Goal: Task Accomplishment & Management: Manage account settings

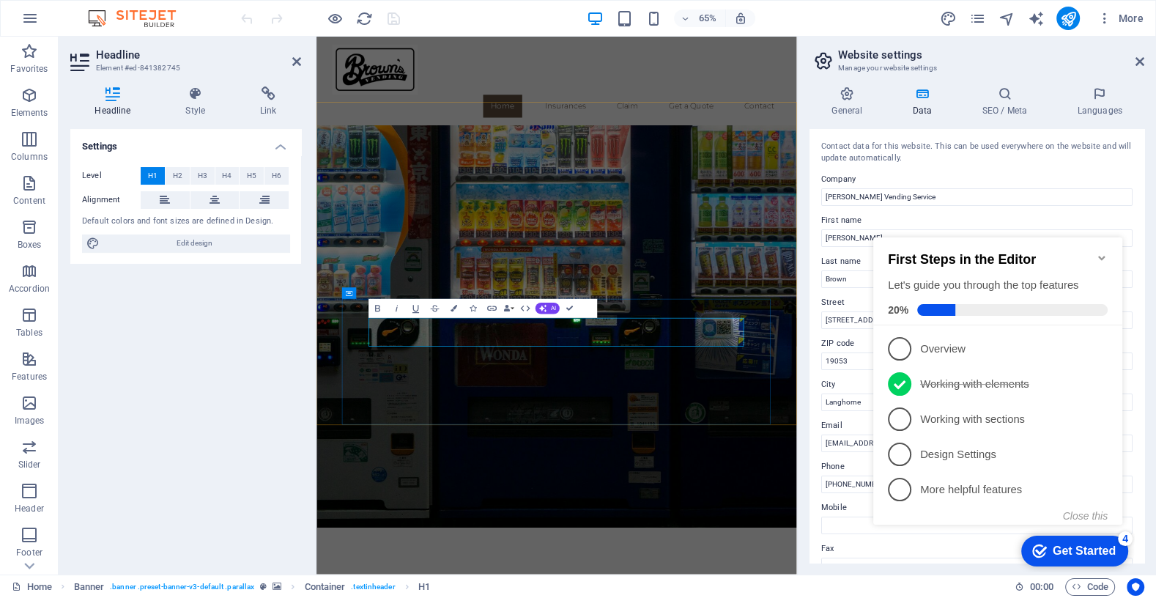
scroll to position [41, 0]
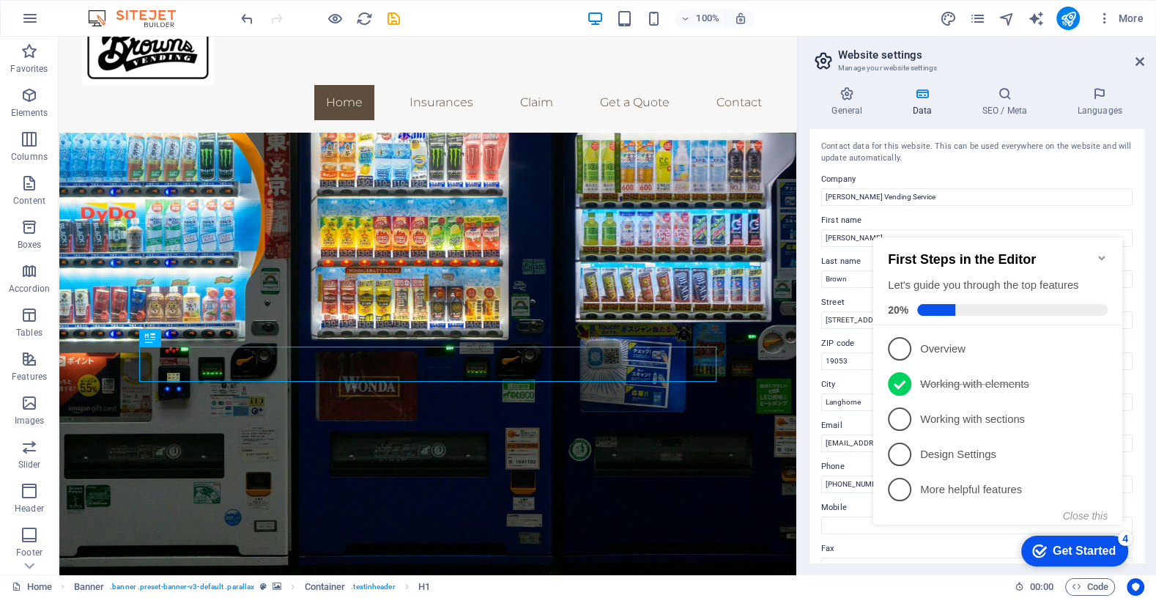
click at [1100, 256] on icon "Minimize checklist" at bounding box center [1101, 258] width 7 height 4
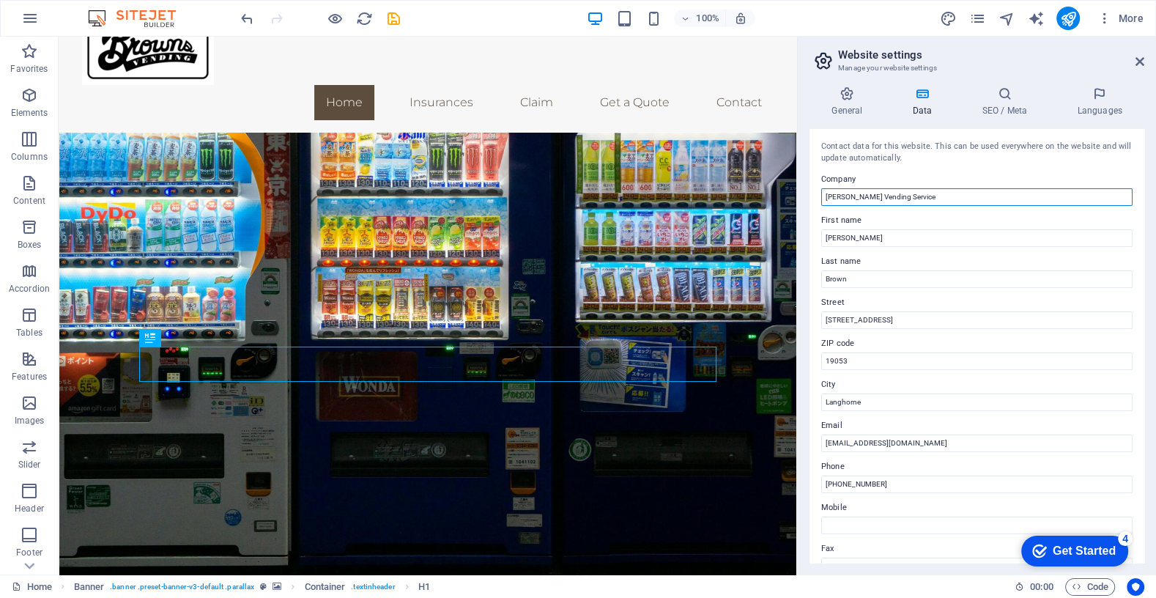
click at [881, 197] on input "[PERSON_NAME] Vending Service" at bounding box center [976, 197] width 311 height 18
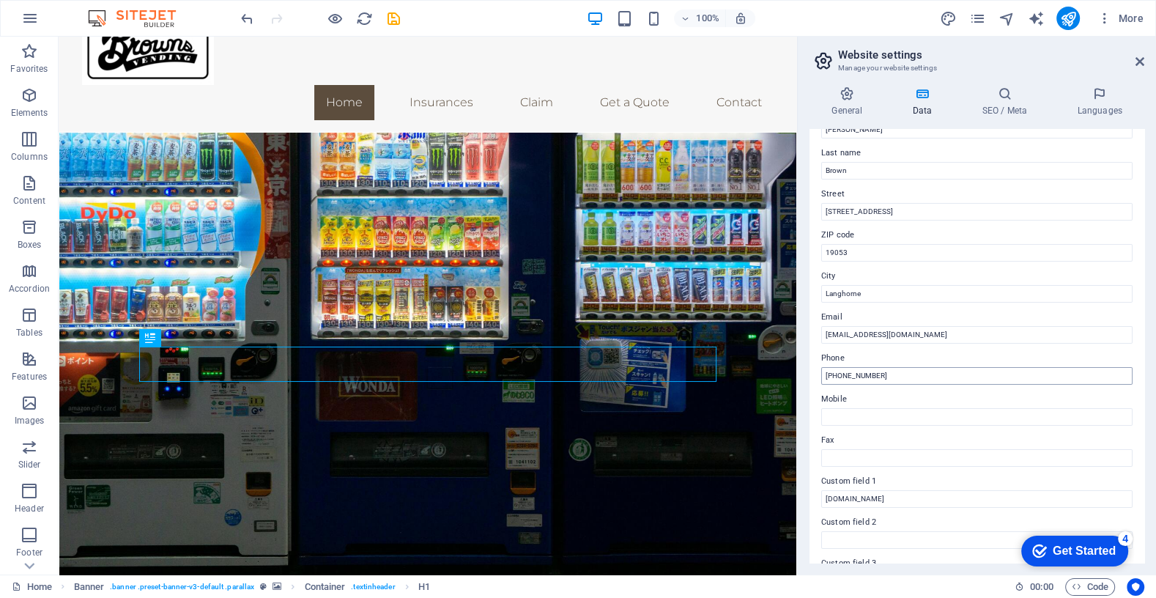
type input "[PERSON_NAME] Vending and Coffee Service"
drag, startPoint x: 886, startPoint y: 374, endPoint x: 842, endPoint y: 374, distance: 44.7
click at [842, 374] on input "[PHONE_NUMBER]" at bounding box center [976, 376] width 311 height 18
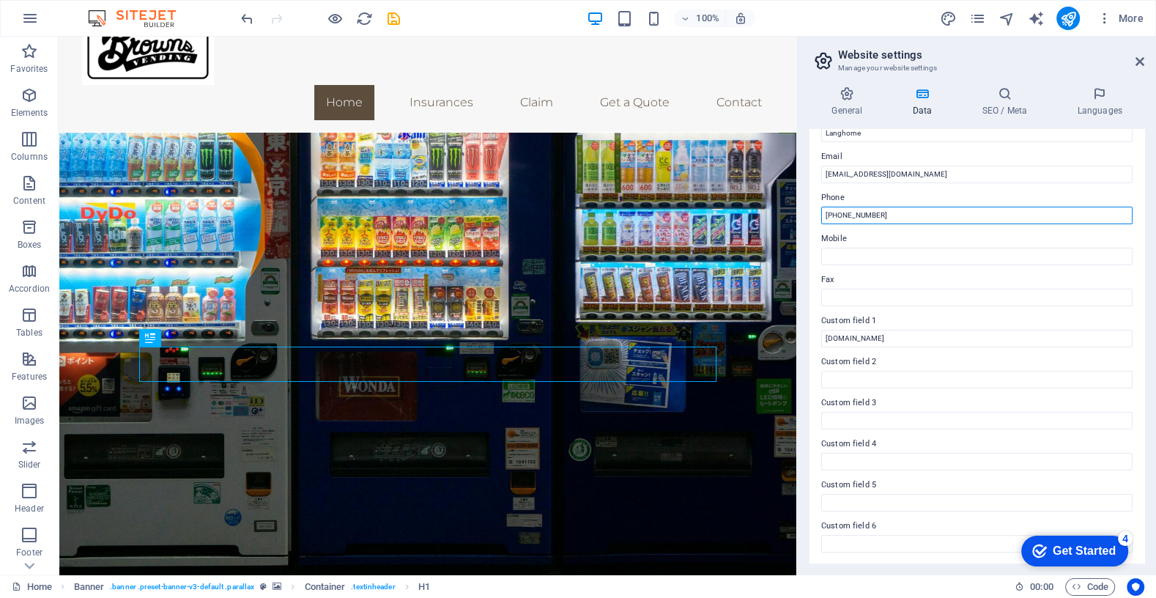
scroll to position [0, 0]
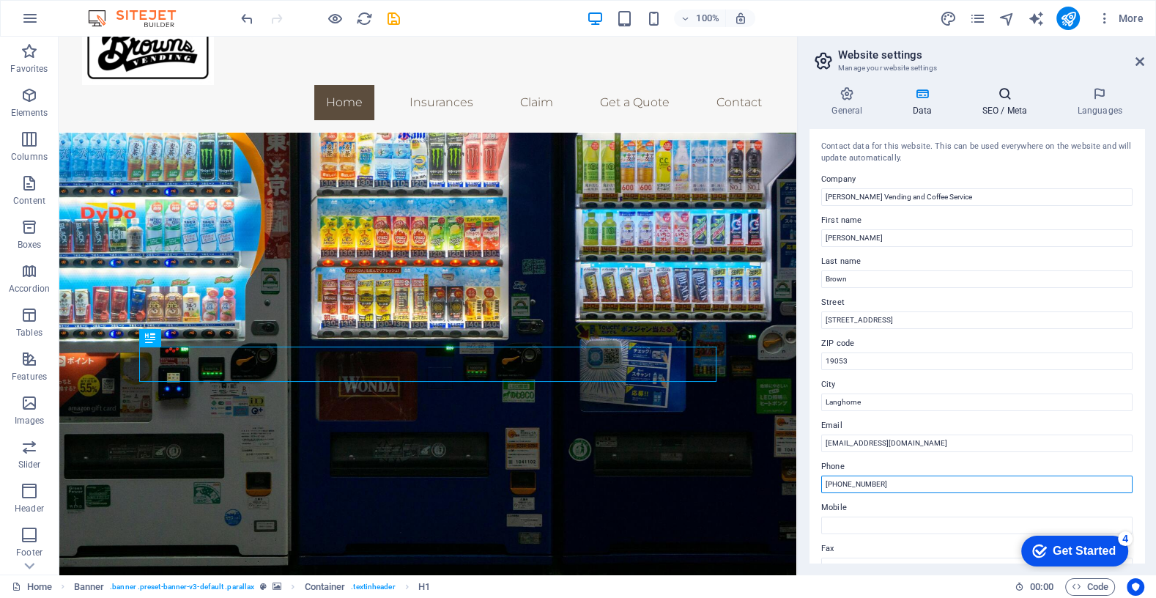
type input "[PHONE_NUMBER]"
click at [999, 97] on icon at bounding box center [1004, 93] width 89 height 15
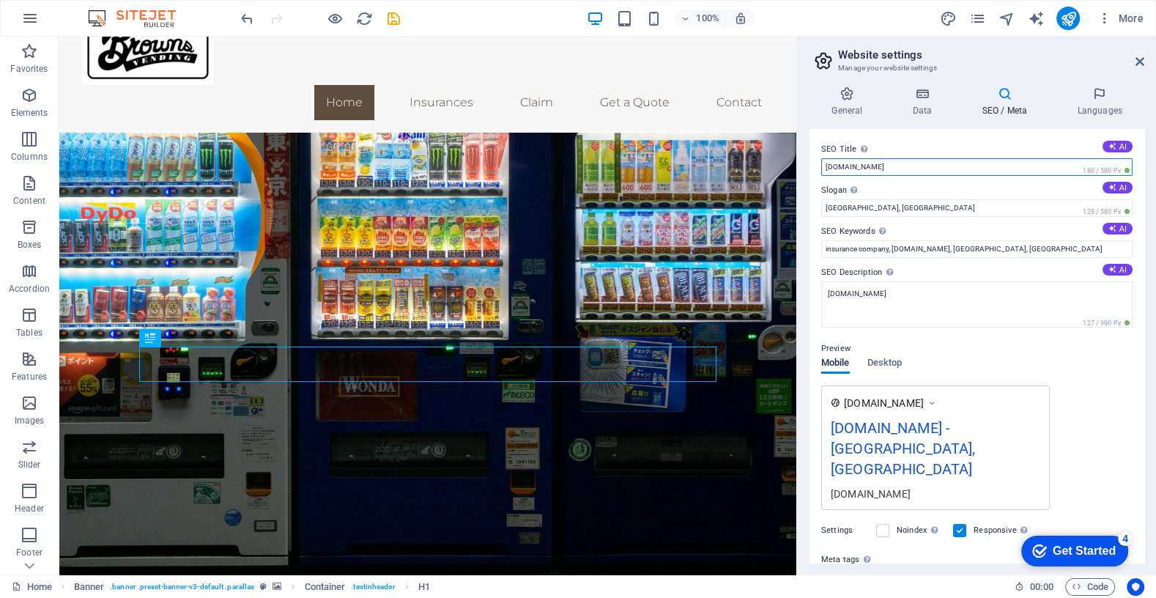
click at [873, 170] on input "[DOMAIN_NAME]" at bounding box center [976, 167] width 311 height 18
type input "[DOMAIN_NAME]"
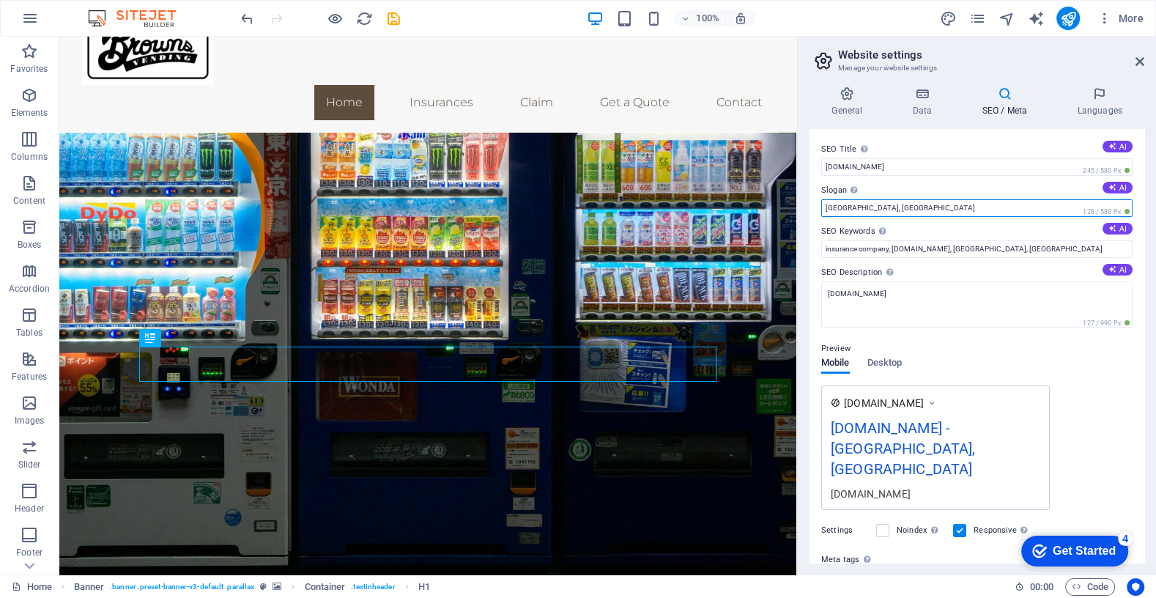
click at [892, 212] on input "[GEOGRAPHIC_DATA], [GEOGRAPHIC_DATA]" at bounding box center [976, 208] width 311 height 18
click at [895, 203] on input "[GEOGRAPHIC_DATA], [GEOGRAPHIC_DATA]" at bounding box center [976, 208] width 311 height 18
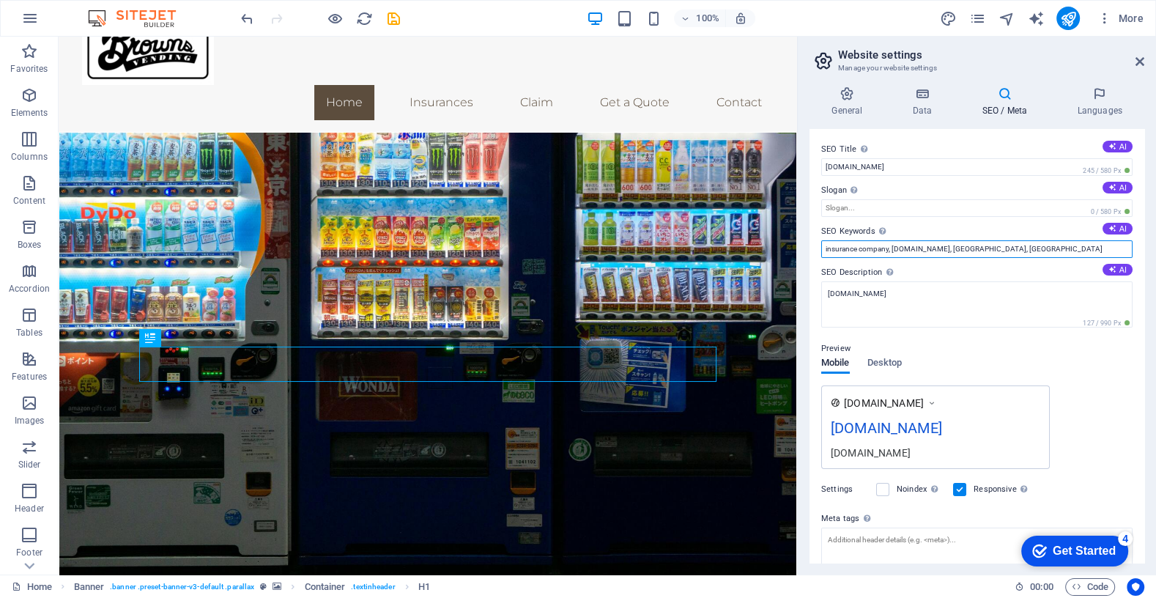
click at [865, 251] on input "insurance company, [DOMAIN_NAME], [GEOGRAPHIC_DATA], [GEOGRAPHIC_DATA]" at bounding box center [976, 249] width 311 height 18
paste input "Vending machine service [GEOGRAPHIC_DATA] Vending machines [GEOGRAPHIC_DATA] [G…"
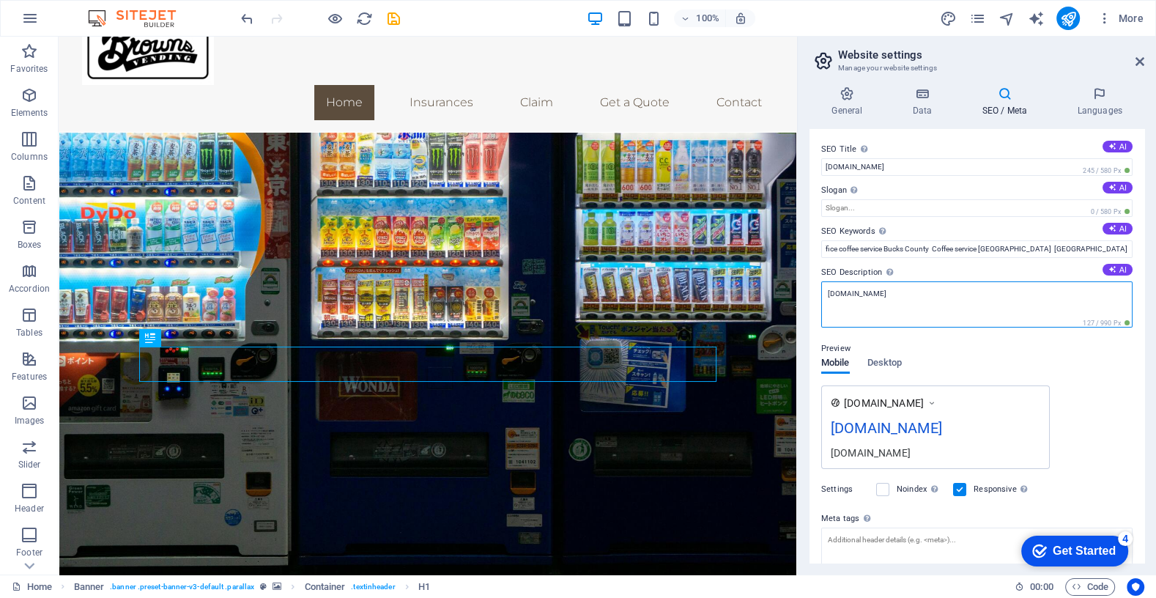
click at [904, 306] on textarea "[DOMAIN_NAME]" at bounding box center [976, 304] width 311 height 46
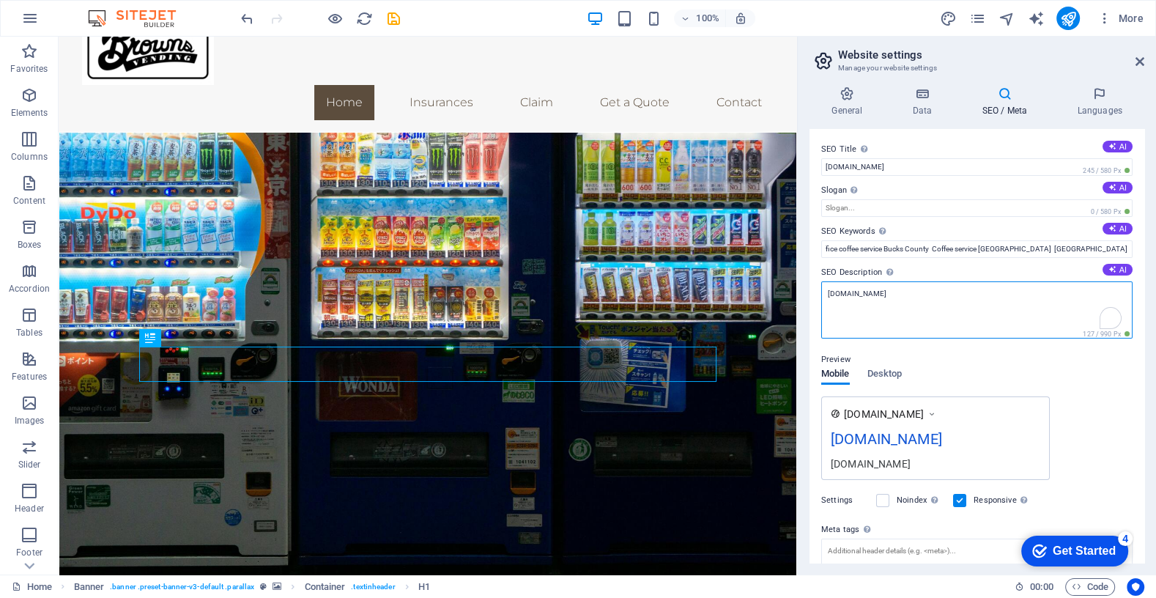
scroll to position [0, 0]
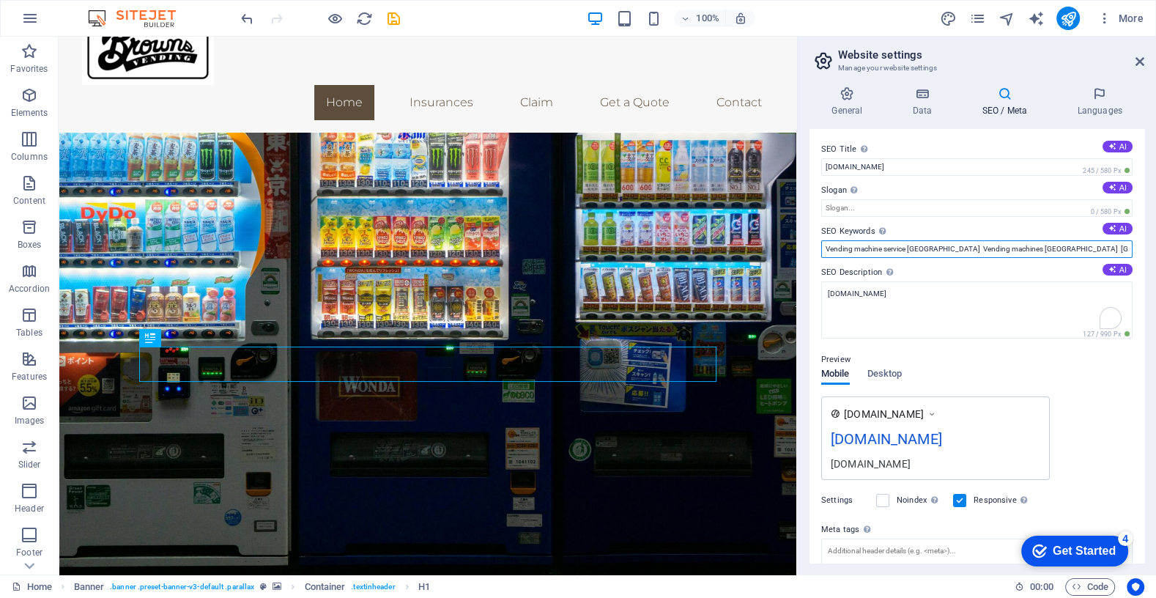
click at [958, 248] on input "Vending machine service [GEOGRAPHIC_DATA] Vending machines [GEOGRAPHIC_DATA] [G…" at bounding box center [976, 249] width 311 height 18
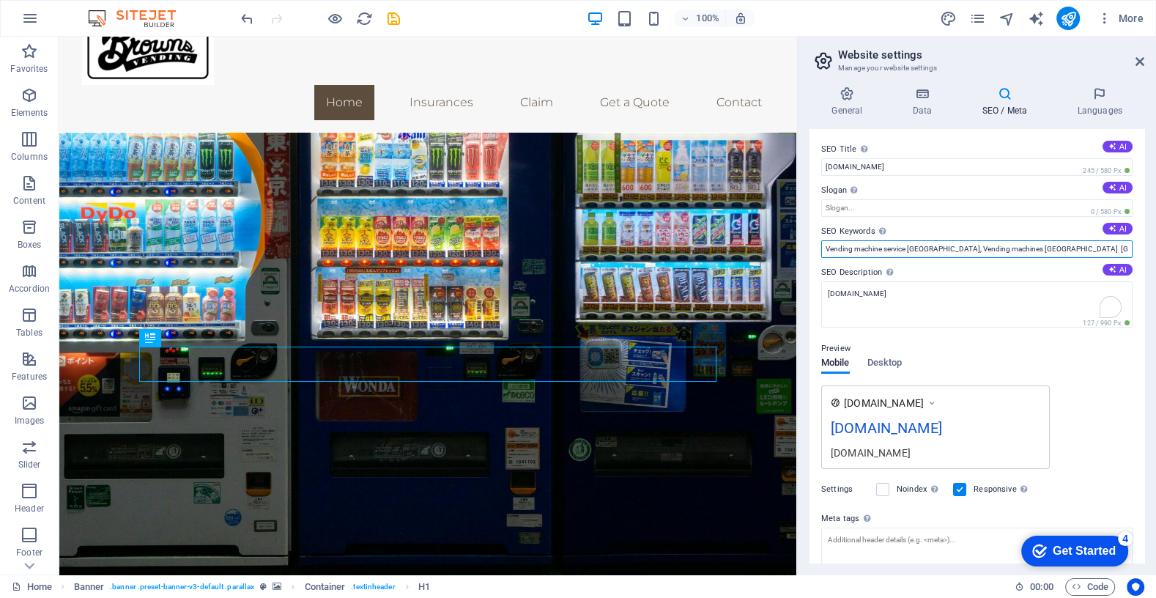
click at [873, 247] on input "Vending machine service [GEOGRAPHIC_DATA], Vending machines [GEOGRAPHIC_DATA] […" at bounding box center [976, 249] width 311 height 18
paste input "[PERSON_NAME] Vending Service | Vending & Coffee in [GEOGRAPHIC_DATA], [GEOGRAP…"
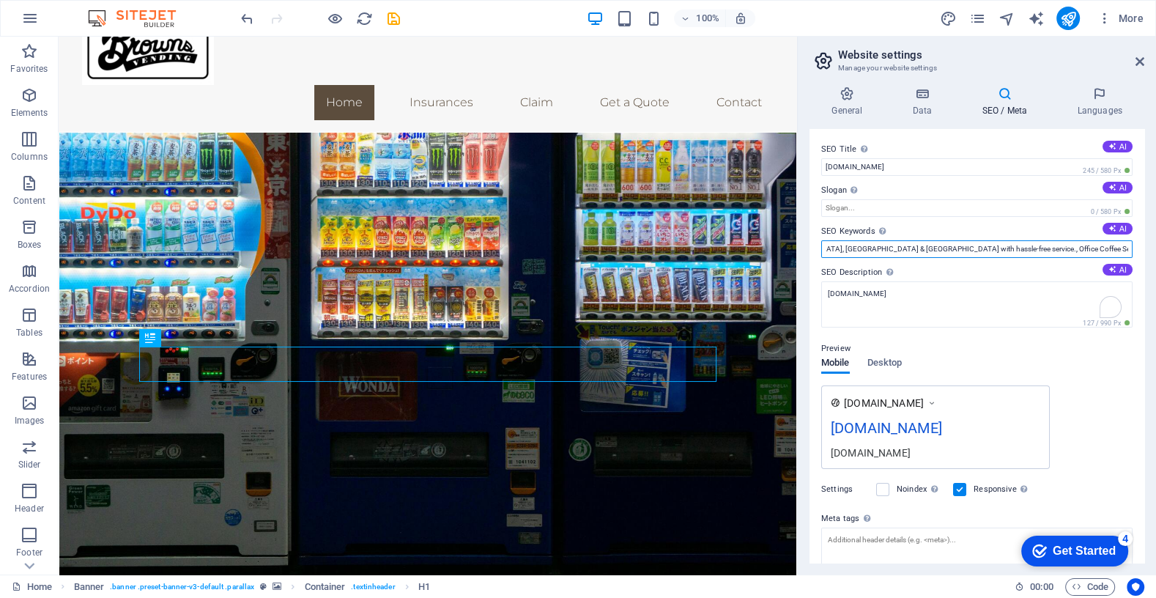
type input "[PERSON_NAME] Vending Service | Vending & Coffee in [GEOGRAPHIC_DATA], [GEOGRAP…"
click at [1070, 361] on div "Preview Mobile Desktop [DOMAIN_NAME] [DOMAIN_NAME] [DOMAIN_NAME]" at bounding box center [976, 398] width 311 height 141
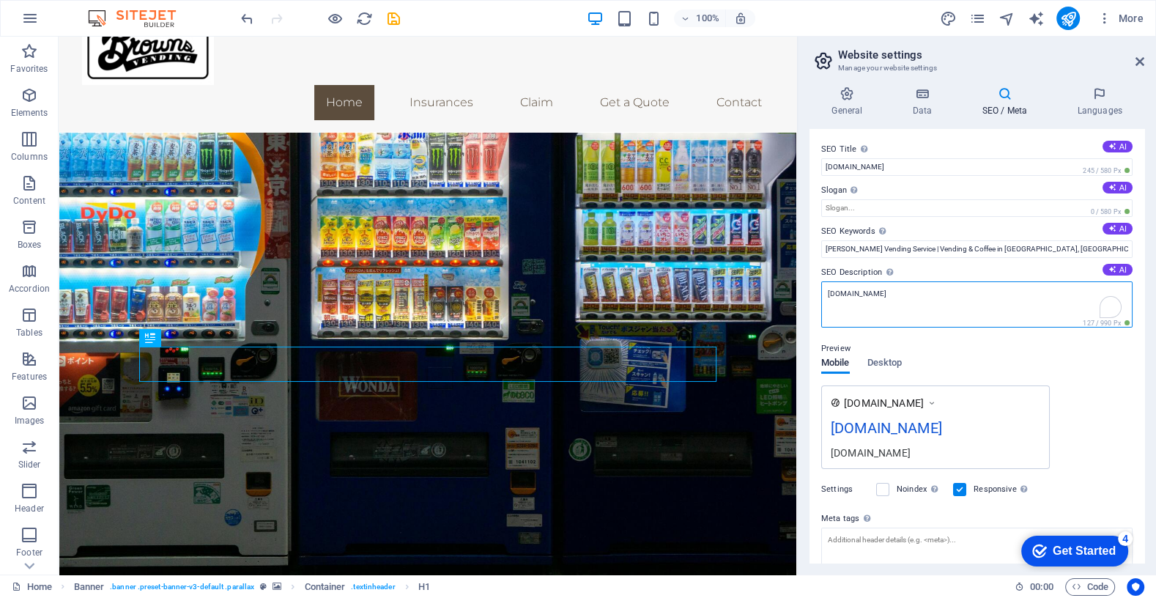
click at [911, 301] on textarea "[DOMAIN_NAME]" at bounding box center [976, 304] width 311 height 46
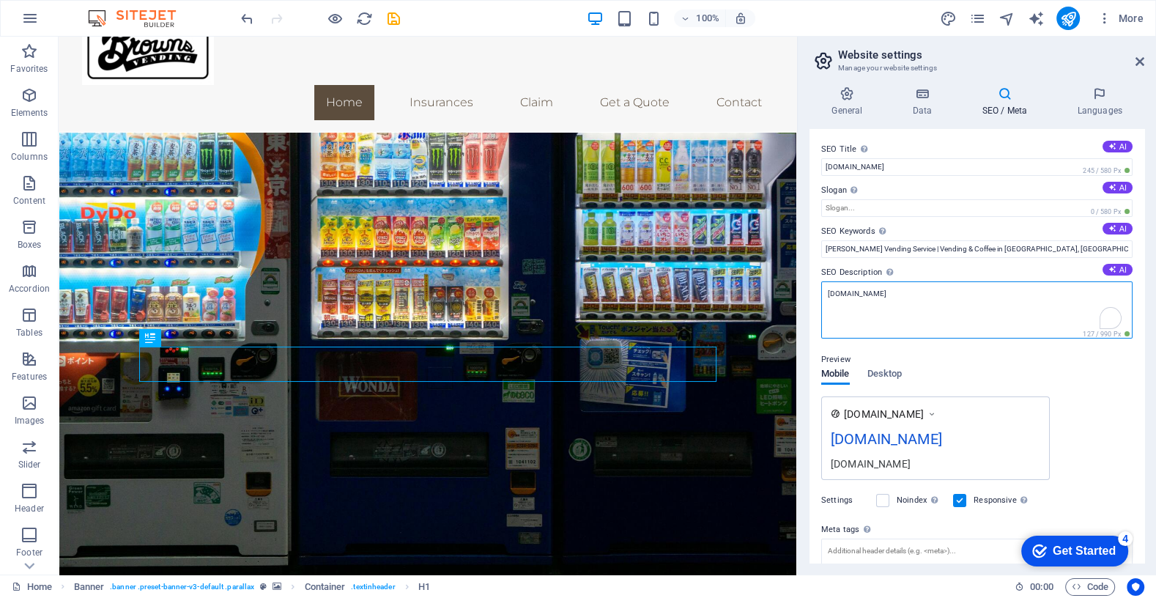
click at [911, 301] on textarea "[DOMAIN_NAME]" at bounding box center [976, 309] width 311 height 57
paste textarea "[PERSON_NAME] Vending Service provides vending machines and office coffee for b…"
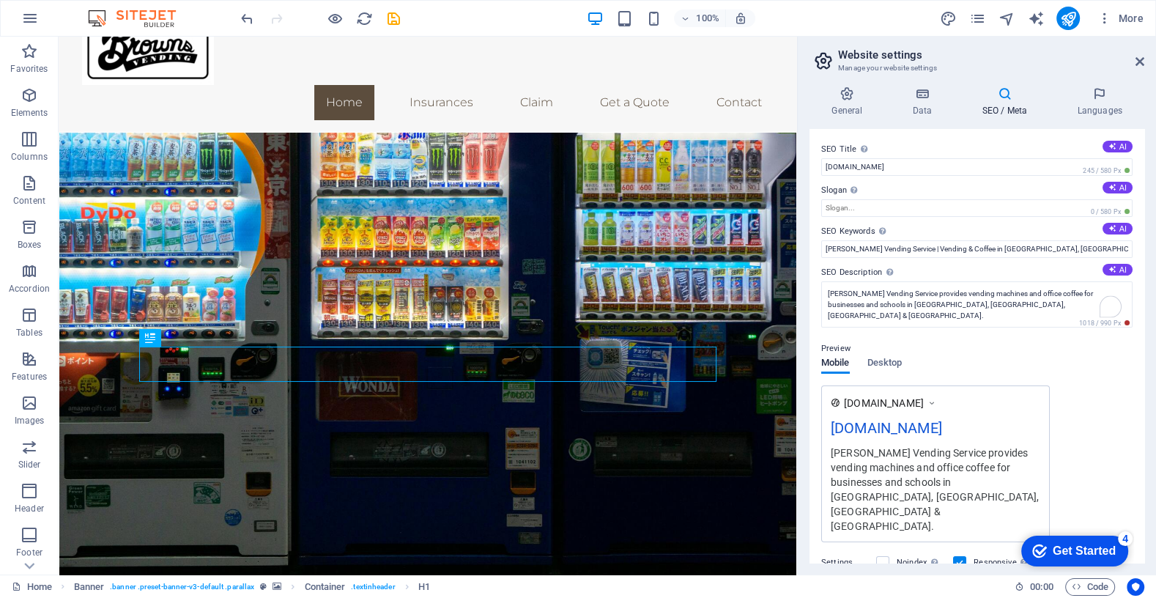
click at [1114, 406] on div "[DOMAIN_NAME] [DOMAIN_NAME] [PERSON_NAME] Vending Service provides vending mach…" at bounding box center [976, 463] width 311 height 157
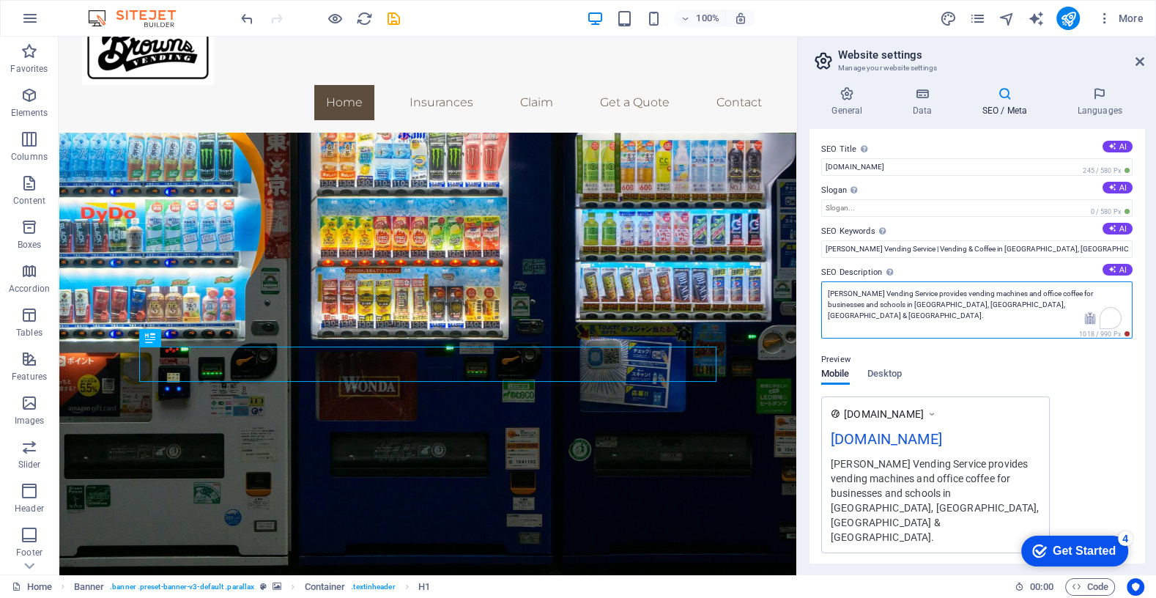
drag, startPoint x: 1054, startPoint y: 294, endPoint x: 852, endPoint y: 305, distance: 202.5
click at [852, 305] on textarea "[PERSON_NAME] Vending Service provides vending machines and office coffee for b…" at bounding box center [976, 309] width 311 height 57
type textarea "[PERSON_NAME] Vending Service provides vending machines and office coffee in [G…"
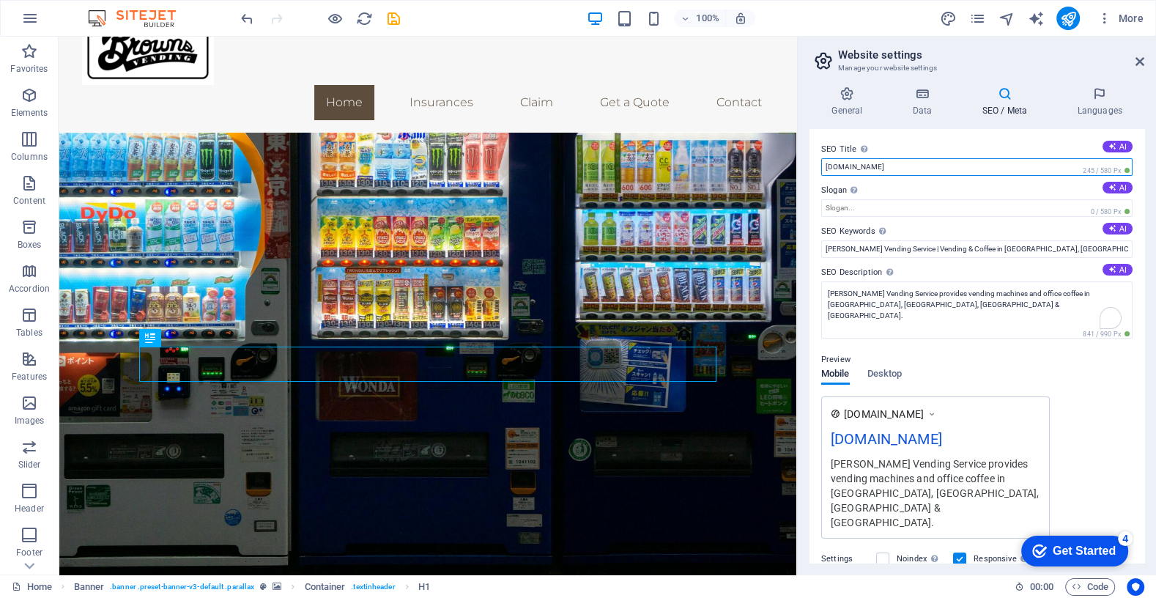
click at [926, 169] on input "[DOMAIN_NAME]" at bounding box center [976, 167] width 311 height 18
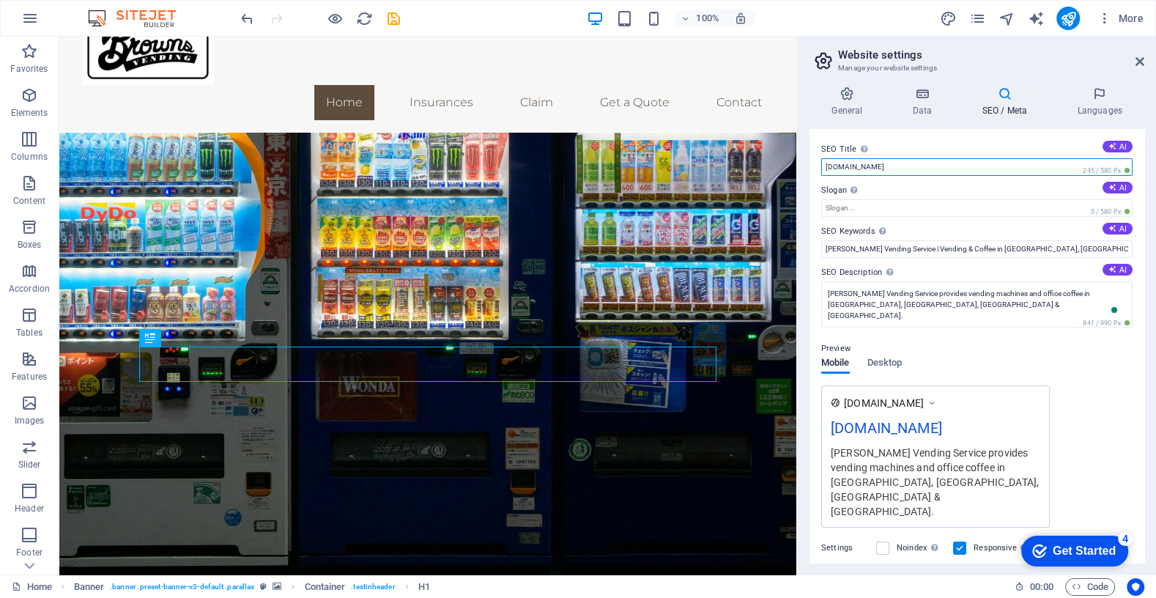
click at [926, 169] on input "[DOMAIN_NAME]" at bounding box center [976, 167] width 311 height 18
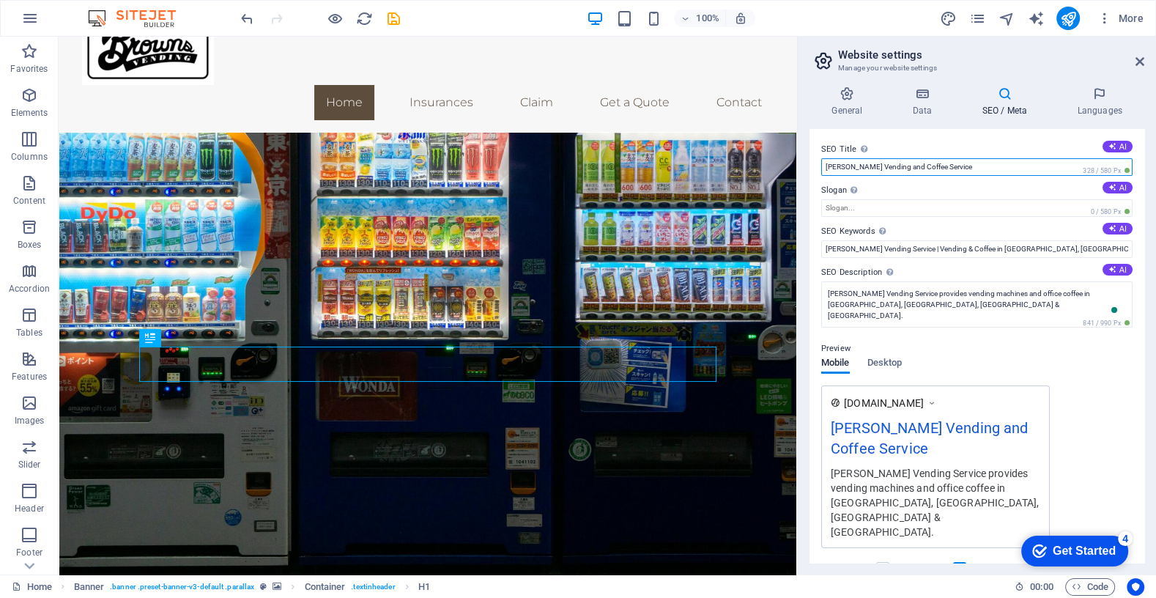
type input "[PERSON_NAME] Vending and Coffee Service"
click at [933, 143] on label "SEO Title The title of your website - make it something that stands out in sear…" at bounding box center [976, 150] width 311 height 18
click at [933, 158] on input "[PERSON_NAME] Vending and Coffee Service" at bounding box center [976, 167] width 311 height 18
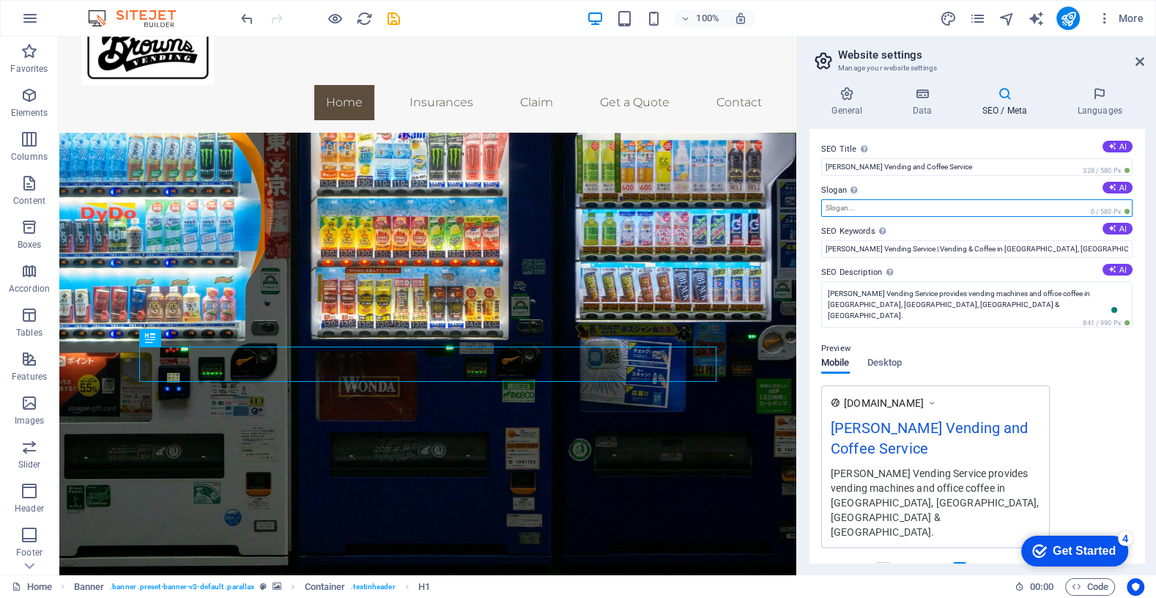
click at [894, 207] on input "Slogan The slogan of your website. AI" at bounding box center [976, 208] width 311 height 18
paste input "[PERSON_NAME] Vending Service provides full-service vending machines and office…"
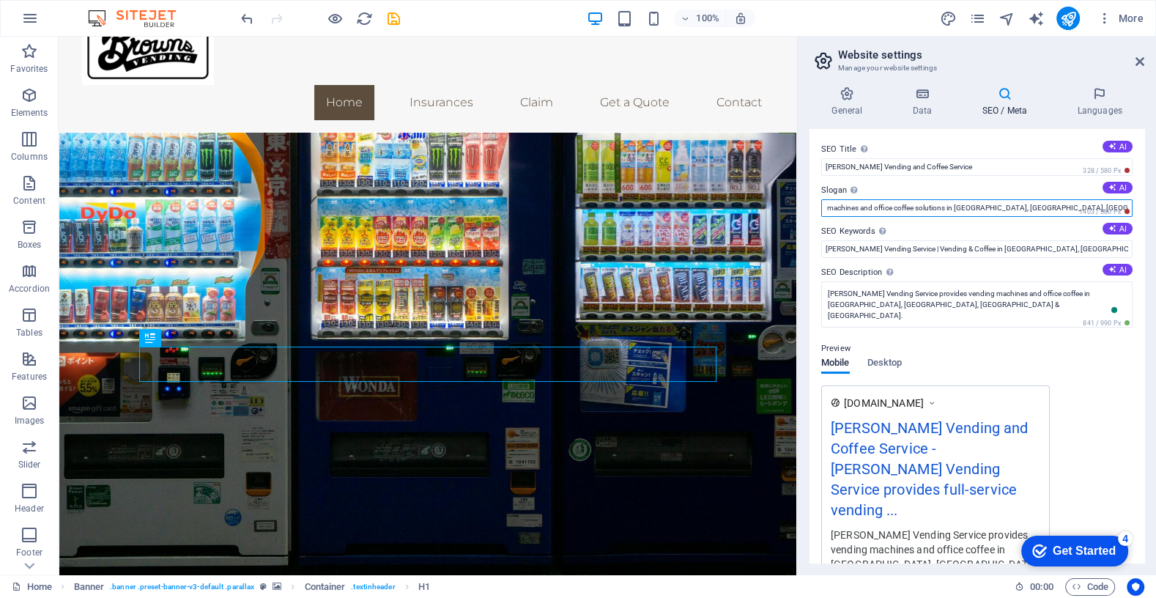
type input "[PERSON_NAME] Vending Service provides full-service vending machines and office…"
click at [976, 185] on label "Slogan The slogan of your website. AI" at bounding box center [976, 191] width 311 height 18
click at [976, 199] on input "[PERSON_NAME] Vending Service provides full-service vending machines and office…" at bounding box center [976, 208] width 311 height 18
click at [977, 223] on label "SEO Keywords Comma-separated list of keywords representing your website. AI" at bounding box center [976, 232] width 311 height 18
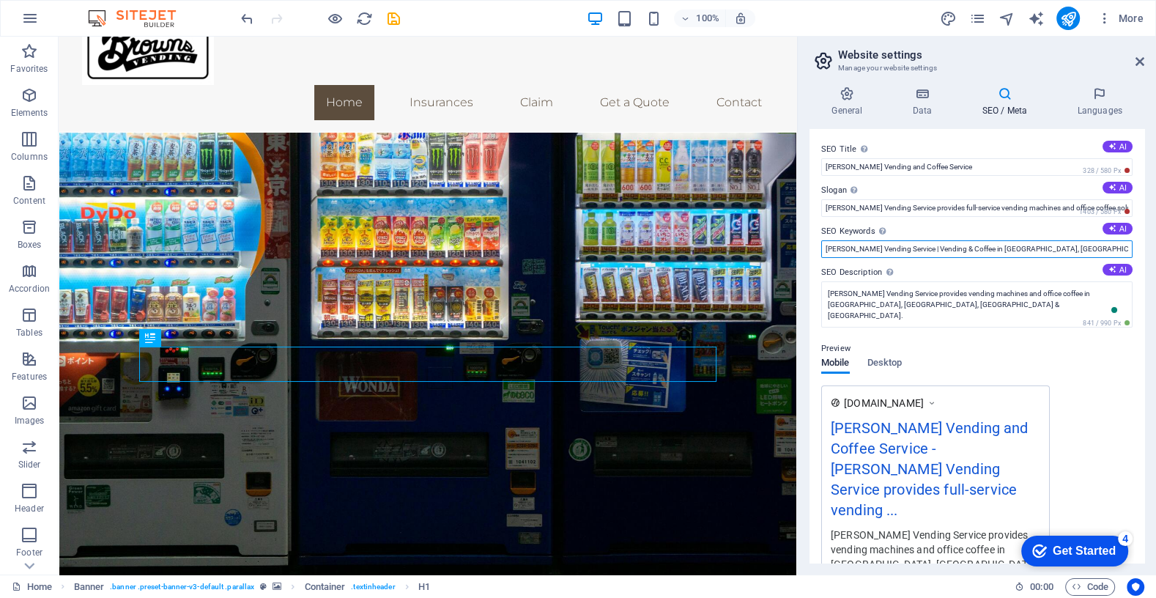
click at [977, 240] on input "[PERSON_NAME] Vending Service | Vending & Coffee in [GEOGRAPHIC_DATA], [GEOGRAP…" at bounding box center [976, 249] width 311 height 18
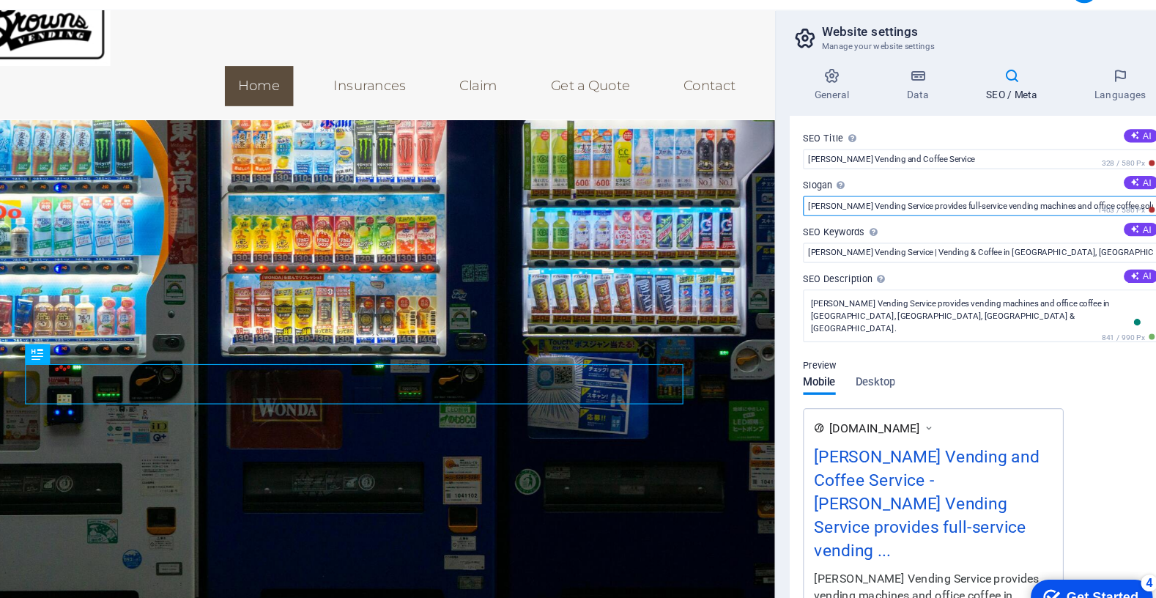
drag, startPoint x: 906, startPoint y: 220, endPoint x: 590, endPoint y: 182, distance: 318.0
click at [925, 210] on input "[PERSON_NAME] Vending Service provides full-service vending machines and office…" at bounding box center [976, 208] width 311 height 18
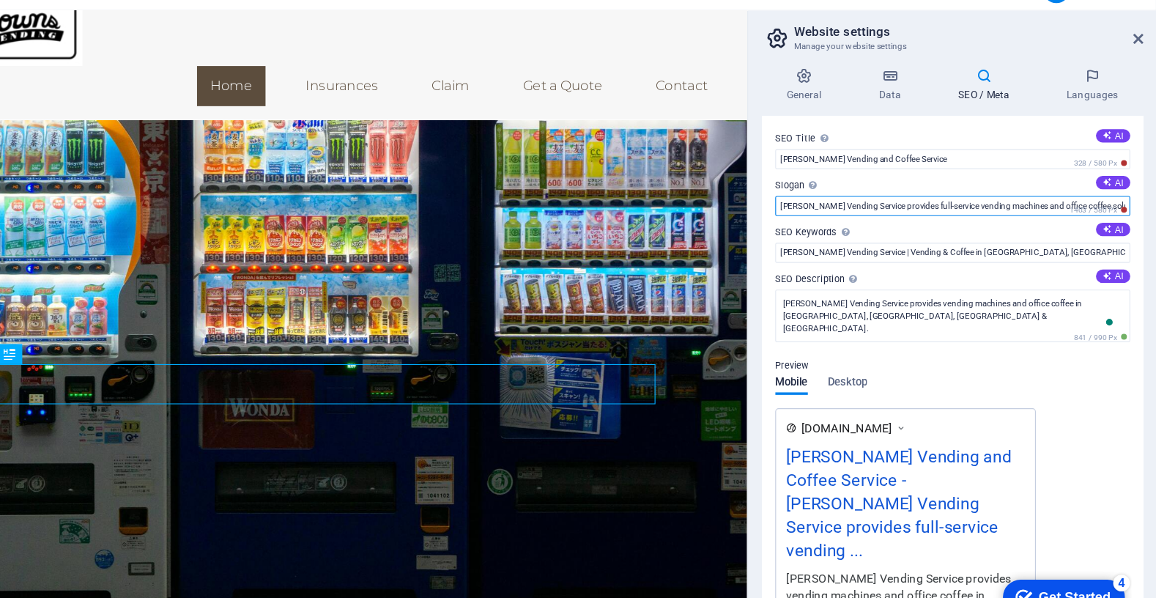
click at [941, 212] on input "[PERSON_NAME] Vending Service provides full-service vending machines and office…" at bounding box center [976, 208] width 311 height 18
click at [1026, 207] on input "[PERSON_NAME] Vending Service provides full-service vending machines and office…" at bounding box center [976, 208] width 311 height 18
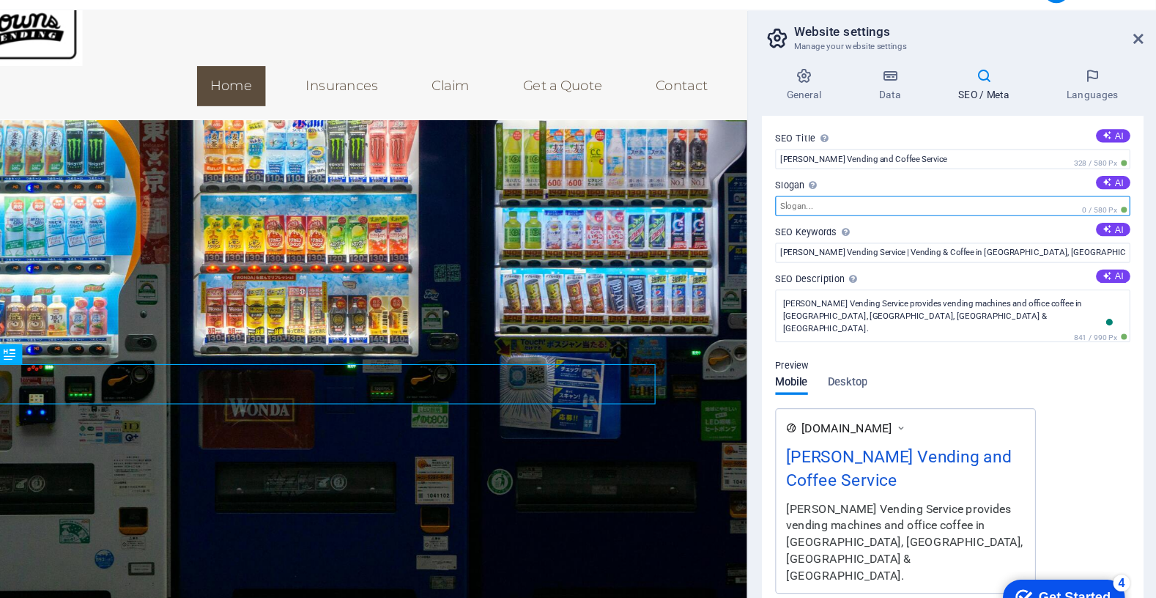
paste input "[PERSON_NAME] Vending Service provides full-service vending machines and office…"
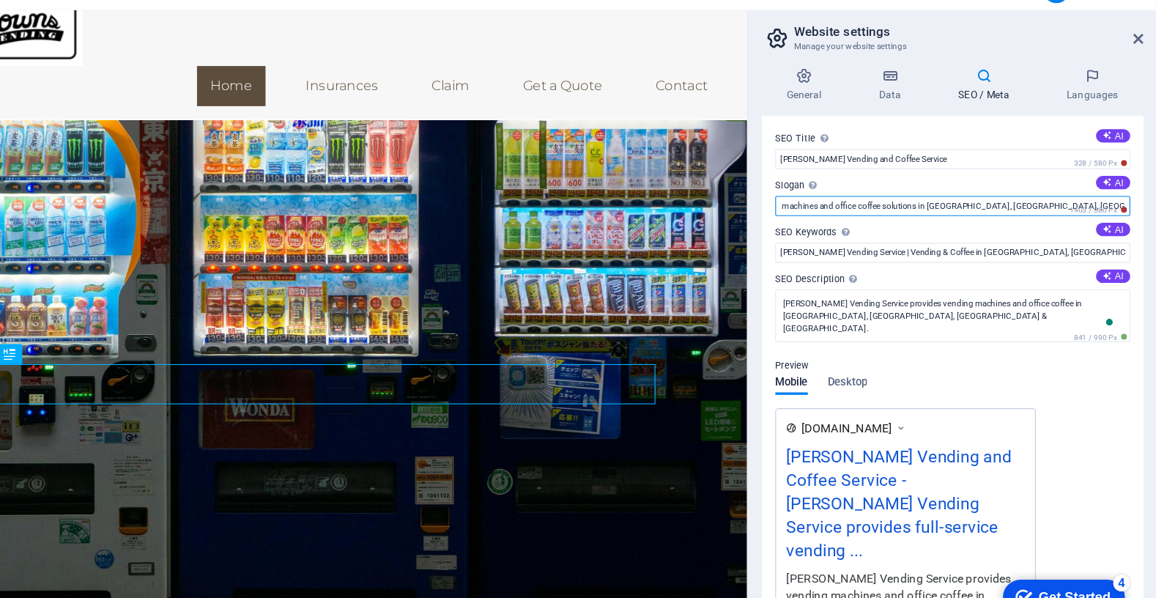
drag, startPoint x: 918, startPoint y: 210, endPoint x: 1163, endPoint y: 210, distance: 244.7
click at [1155, 210] on html "[PERSON_NAME] Vending Service Home Favorites Elements Columns Content Boxes Acc…" at bounding box center [578, 299] width 1156 height 598
click at [1088, 439] on div "[DOMAIN_NAME] [PERSON_NAME] Vending and Coffee Service - [PERSON_NAME] Vending …" at bounding box center [976, 497] width 311 height 224
drag, startPoint x: 812, startPoint y: 220, endPoint x: 616, endPoint y: 183, distance: 199.7
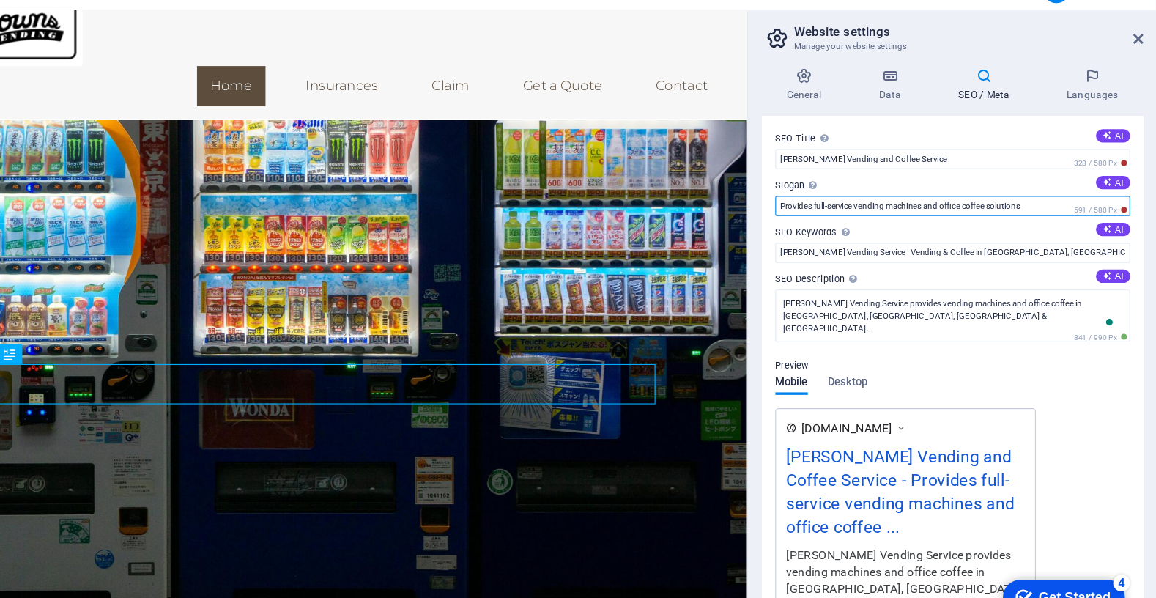
click at [853, 209] on input "Provides full-service vending machines and office coffee solutions" at bounding box center [976, 208] width 311 height 18
click at [981, 205] on input "Providing full-service vending machines and office coffee solutions" at bounding box center [976, 208] width 311 height 18
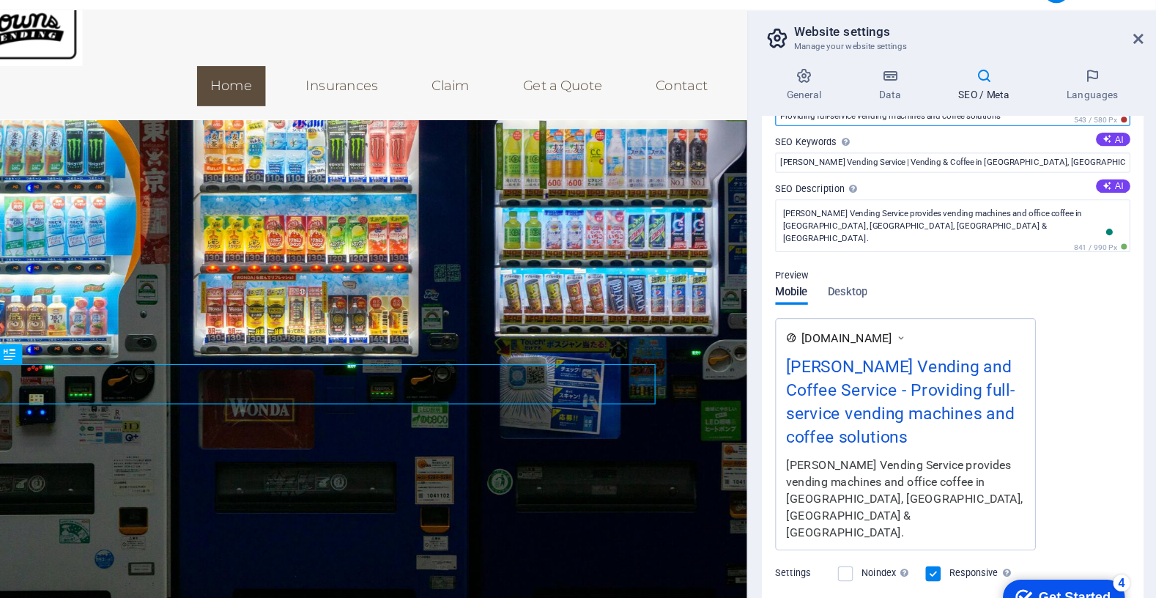
scroll to position [78, 0]
type input "Providing full-service vending machines and coffee solutions"
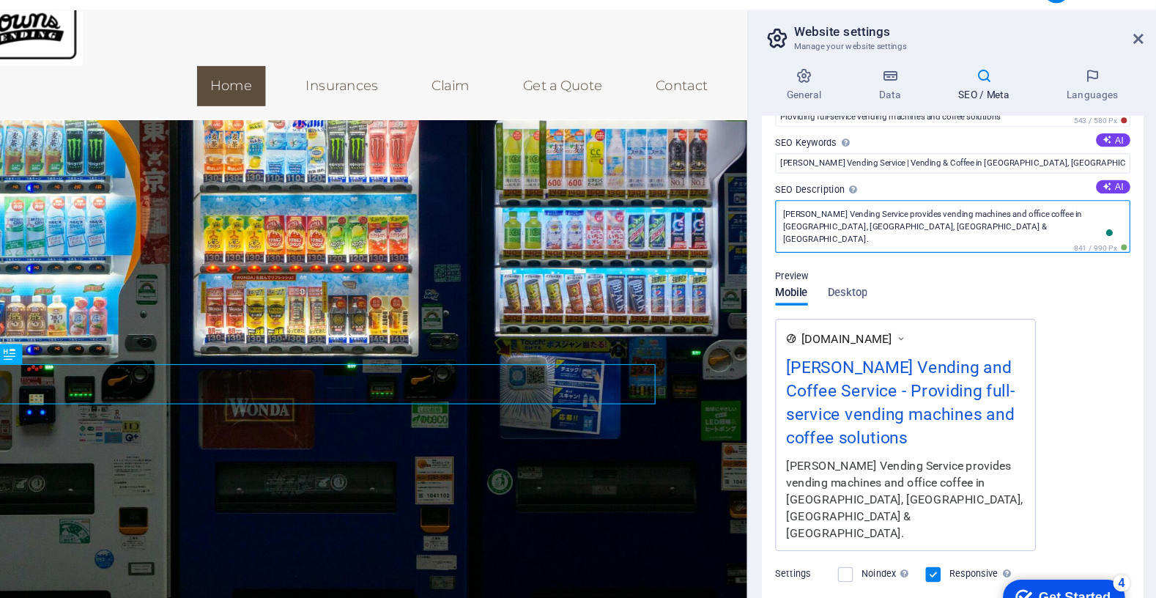
click at [938, 217] on textarea "[PERSON_NAME] Vending Service provides vending machines and office coffee in [G…" at bounding box center [976, 226] width 311 height 46
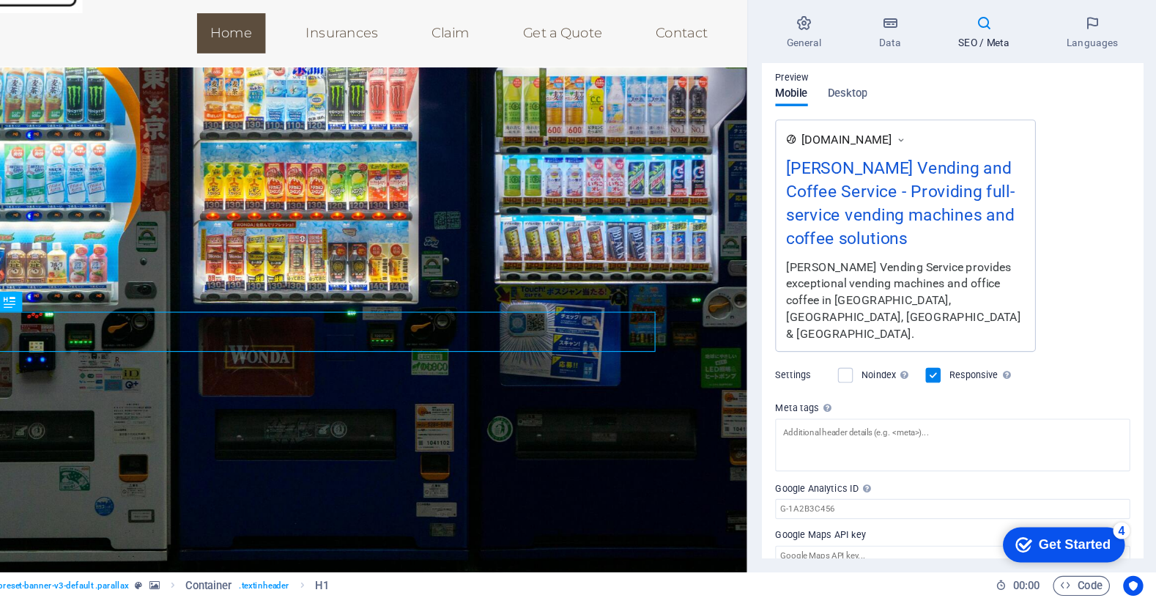
scroll to position [0, 0]
type textarea "[PERSON_NAME] Vending Service provides exceptional vending machines and office …"
drag, startPoint x: 900, startPoint y: 435, endPoint x: 861, endPoint y: 441, distance: 40.0
click at [900, 440] on textarea "Meta tags Enter HTML code here that will be placed inside the tags of your webs…" at bounding box center [976, 463] width 311 height 46
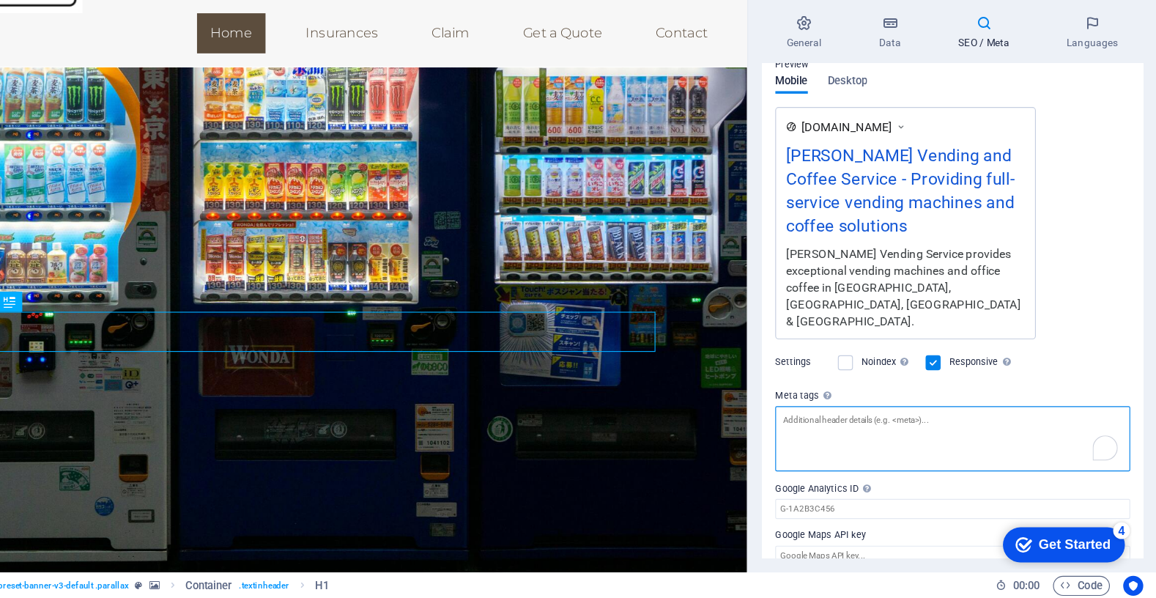
scroll to position [207, 0]
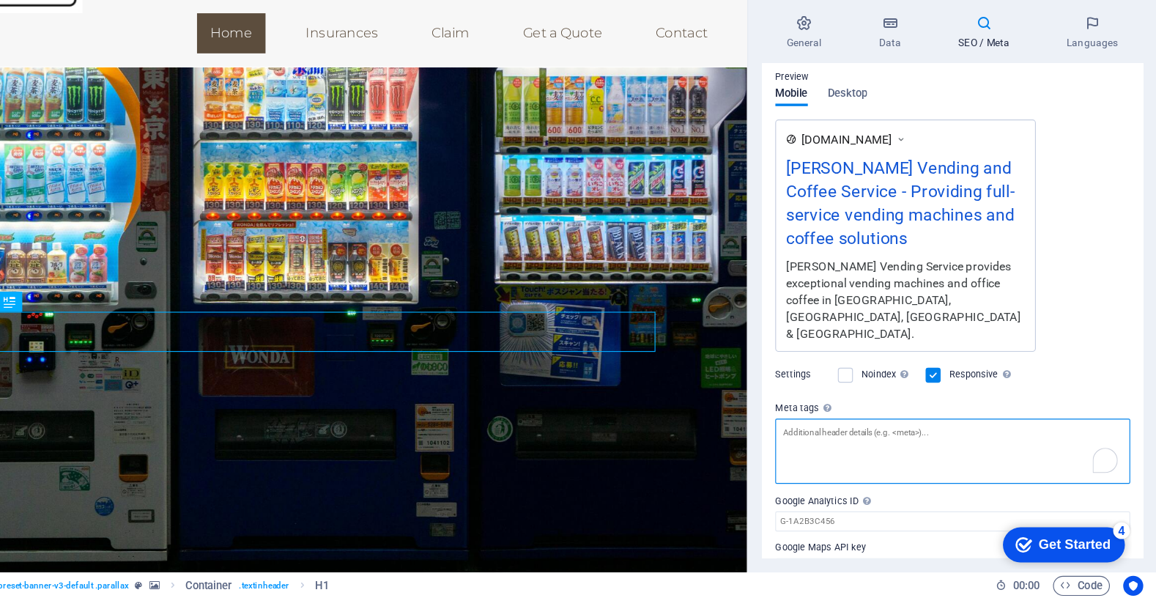
click at [861, 441] on textarea "Meta tags Enter HTML code here that will be placed inside the tags of your webs…" at bounding box center [976, 468] width 311 height 57
paste textarea "<title>[PERSON_NAME] Vending Service | Vending Machines & Coffee in [GEOGRAPHIC…"
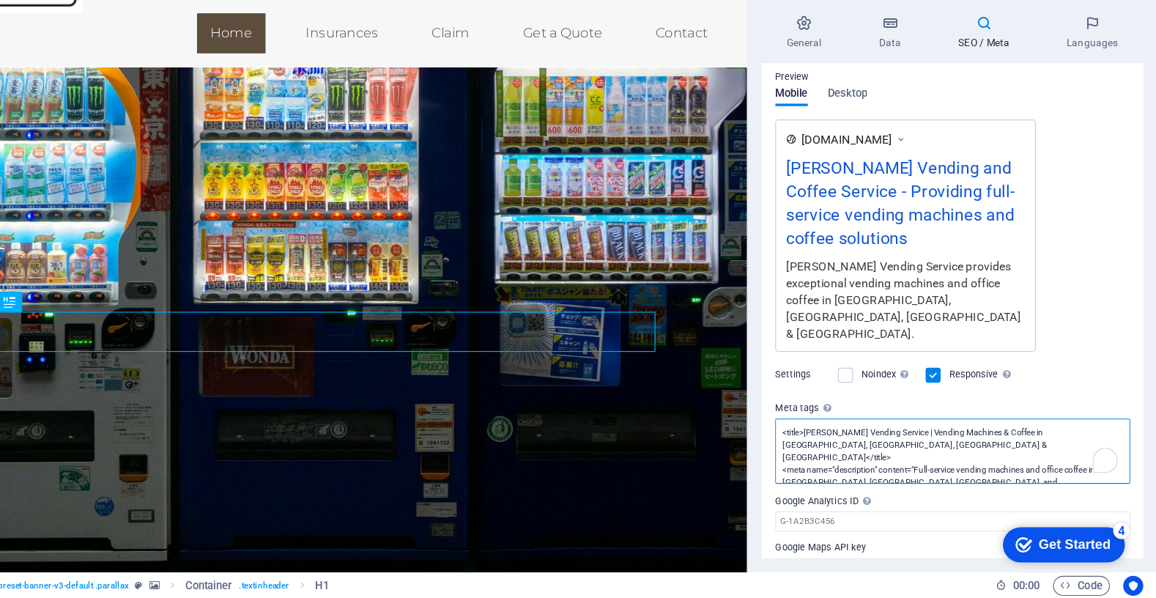
click at [873, 440] on textarea "<title>[PERSON_NAME] Vending Service | Vending Machines & Coffee in [GEOGRAPHIC…" at bounding box center [976, 468] width 311 height 57
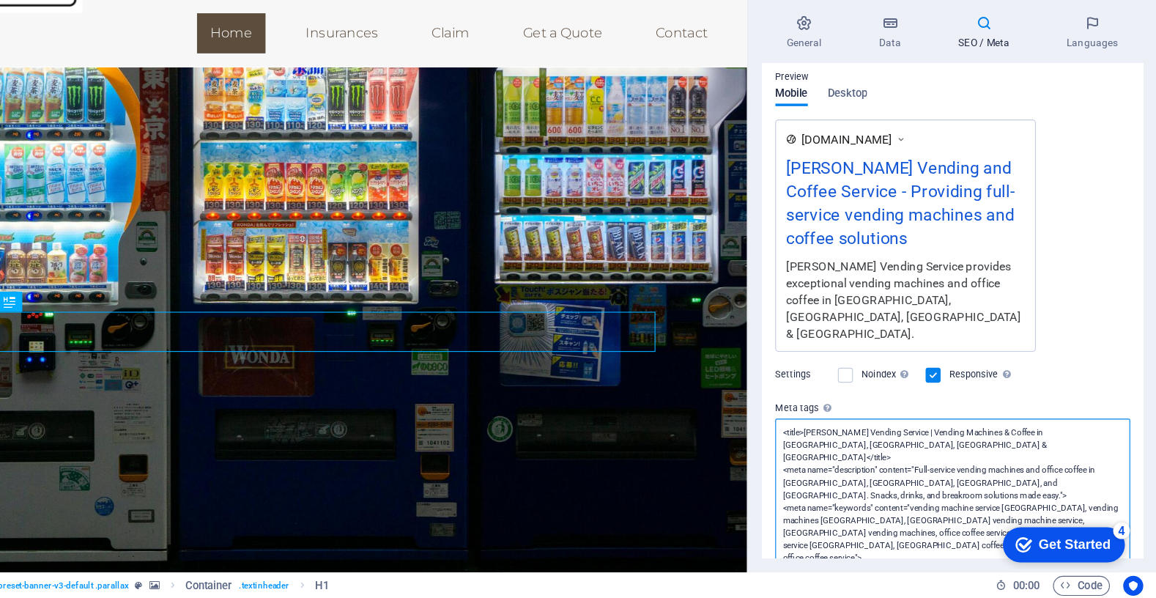
paste textarea "<title>[PERSON_NAME] Vending Service | Vending Machines & Coffee in [GEOGRAPHIC…"
click at [992, 440] on textarea "<title>[PERSON_NAME] Vending Service | Vending Machines & Coffee in [GEOGRAPHIC…" at bounding box center [976, 512] width 311 height 145
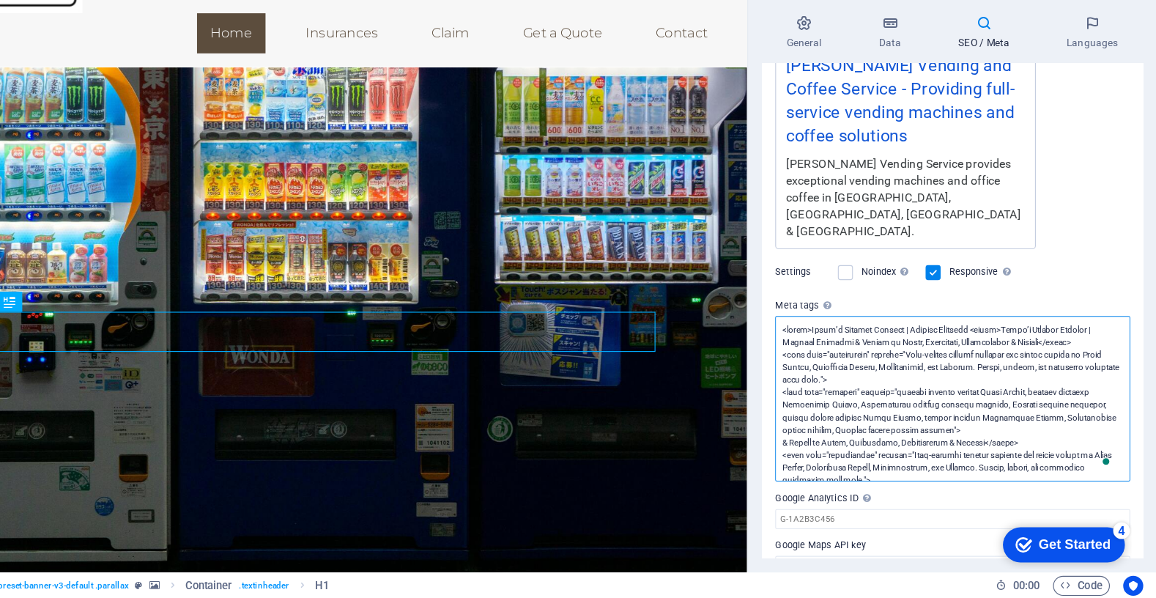
scroll to position [66, 0]
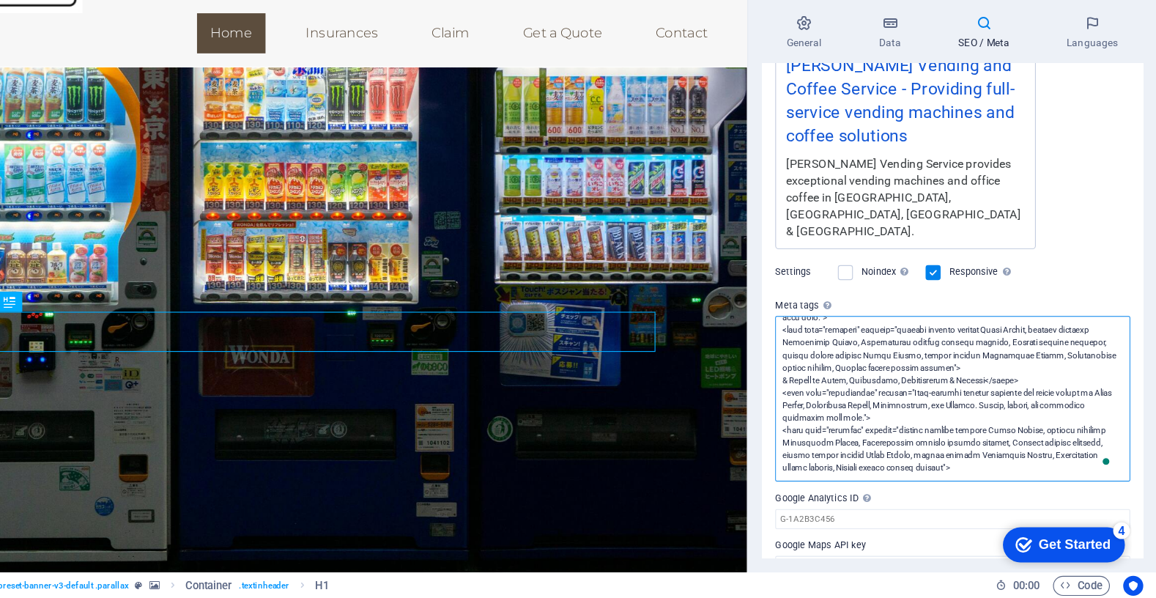
drag, startPoint x: 1035, startPoint y: 462, endPoint x: 818, endPoint y: 390, distance: 229.1
click at [818, 390] on div "SEO Title The title of your website - make it something that stands out in sear…" at bounding box center [977, 346] width 335 height 434
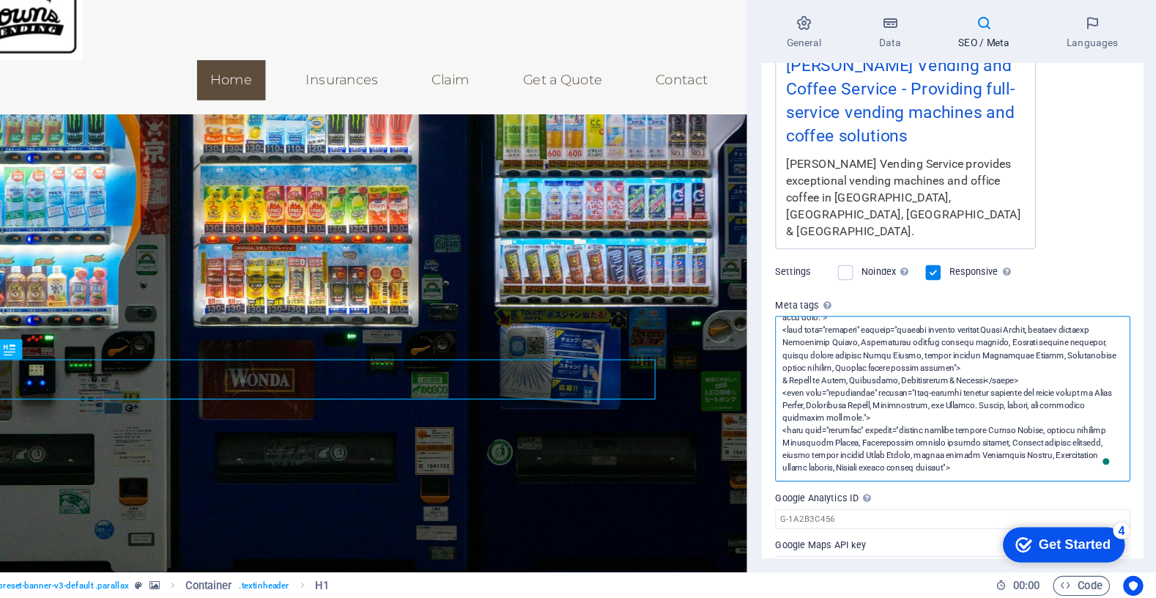
scroll to position [0, 0]
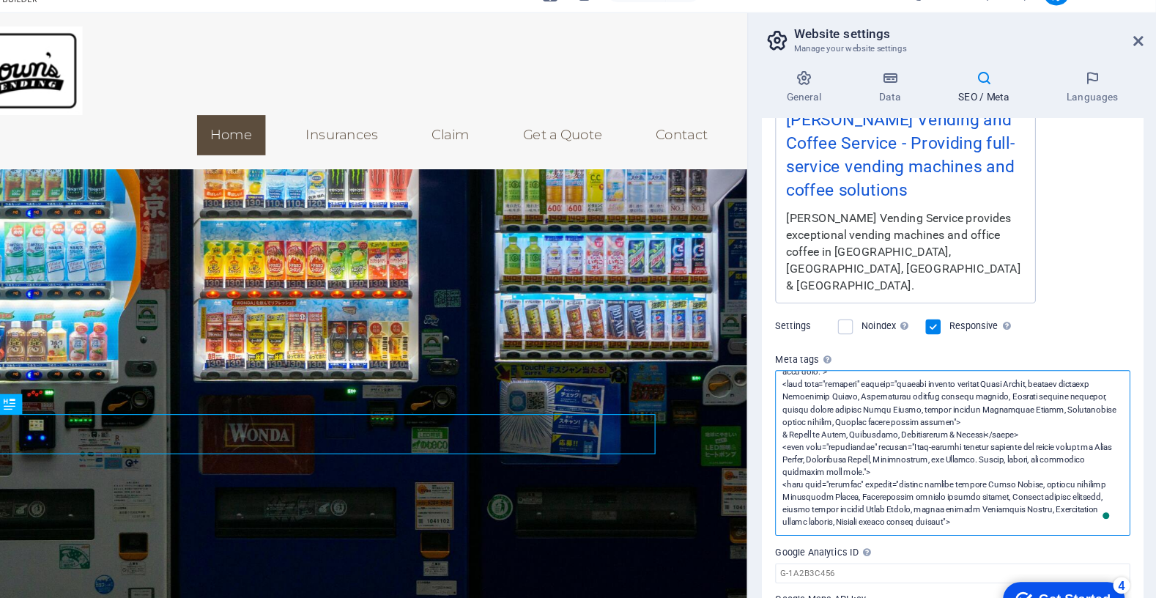
type textarea "<title>[PERSON_NAME] Vending Service | Vending Machines <title>[PERSON_NAME] Ve…"
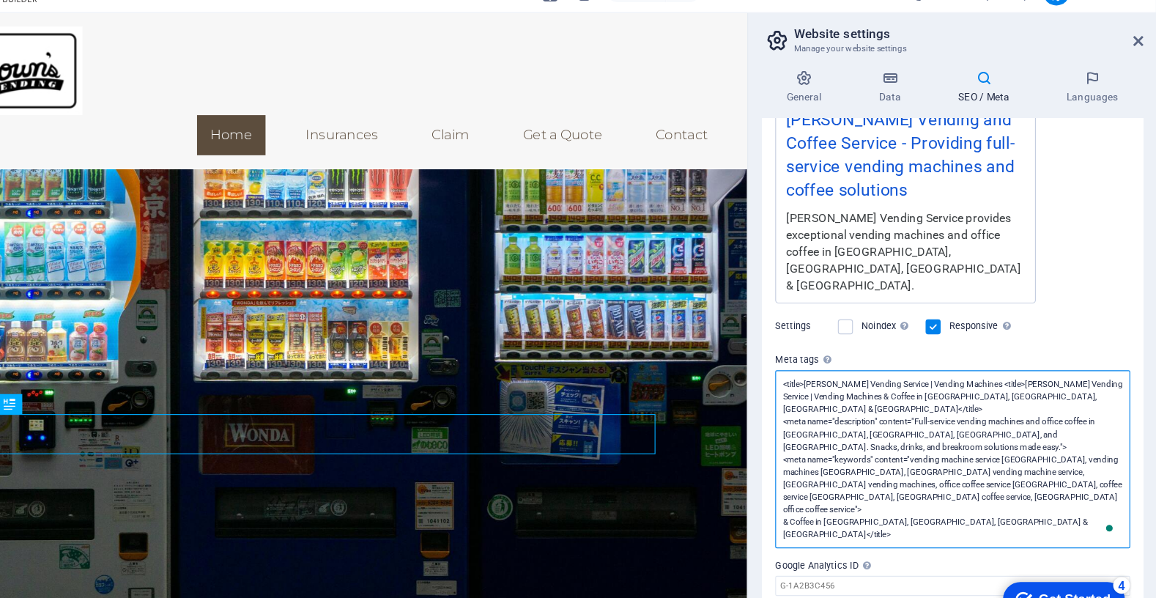
click at [898, 393] on textarea "<title>[PERSON_NAME] Vending Service | Vending Machines <title>[PERSON_NAME] Ve…" at bounding box center [976, 428] width 311 height 156
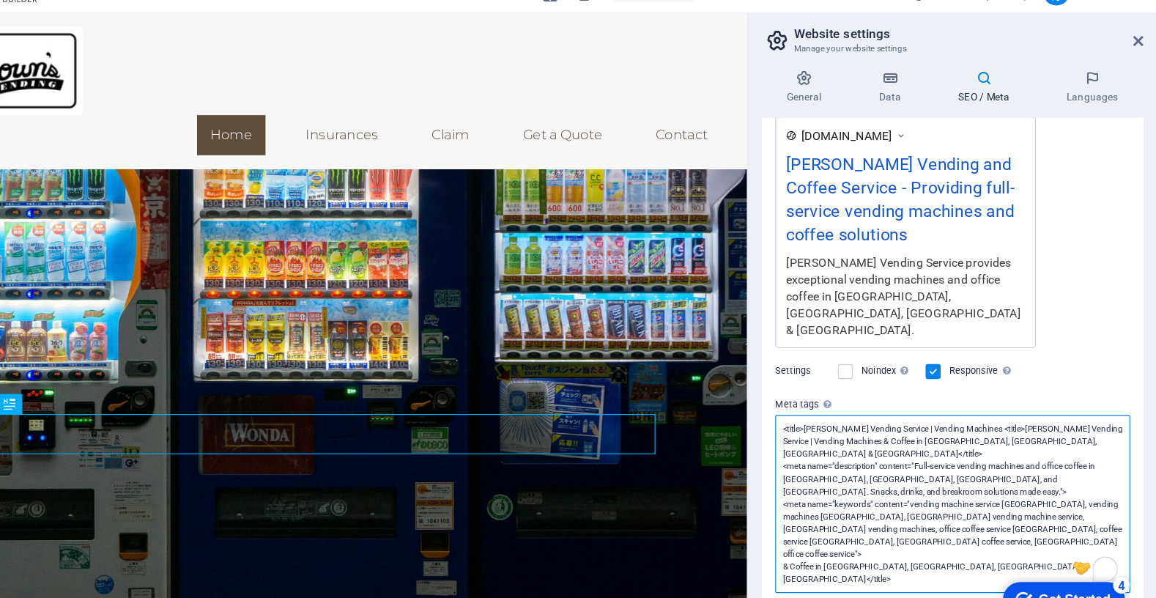
click at [898, 393] on textarea "<title>[PERSON_NAME] Vending Service | Vending Machines <title>[PERSON_NAME] Ve…" at bounding box center [976, 467] width 311 height 156
click at [1041, 472] on textarea "<title>[PERSON_NAME] Vending Service | Vending Machines <title>[PERSON_NAME] Ve…" at bounding box center [976, 467] width 311 height 156
drag, startPoint x: 1029, startPoint y: 496, endPoint x: 808, endPoint y: 381, distance: 249.4
click at [808, 381] on div "General Data SEO / Meta Languages Website name [DOMAIN_NAME] Logo Drag files he…" at bounding box center [977, 325] width 358 height 500
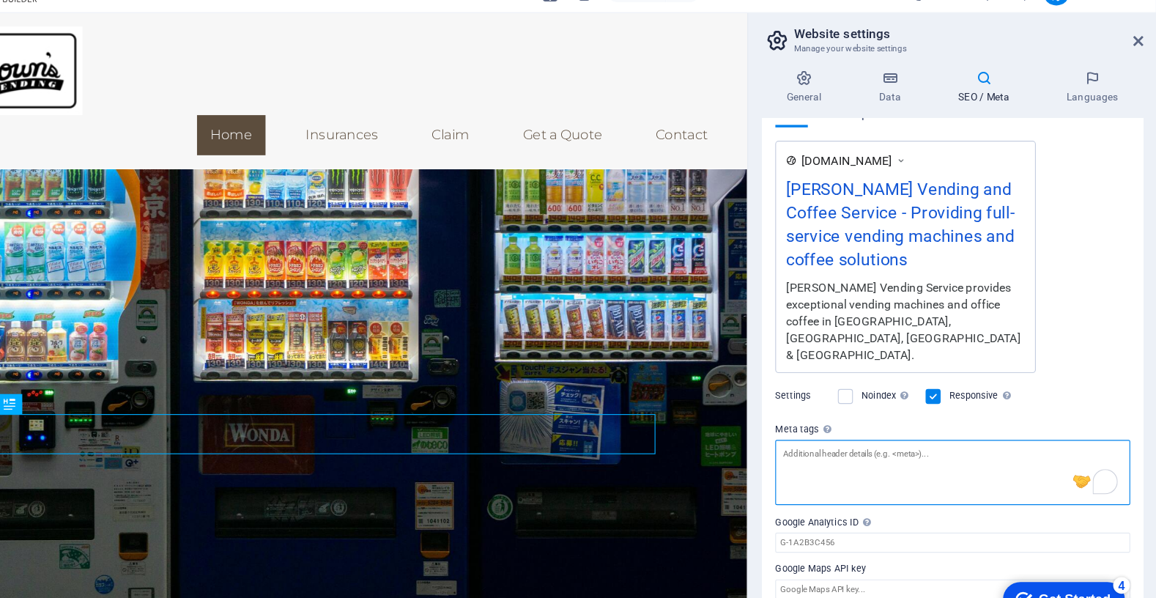
scroll to position [218, 0]
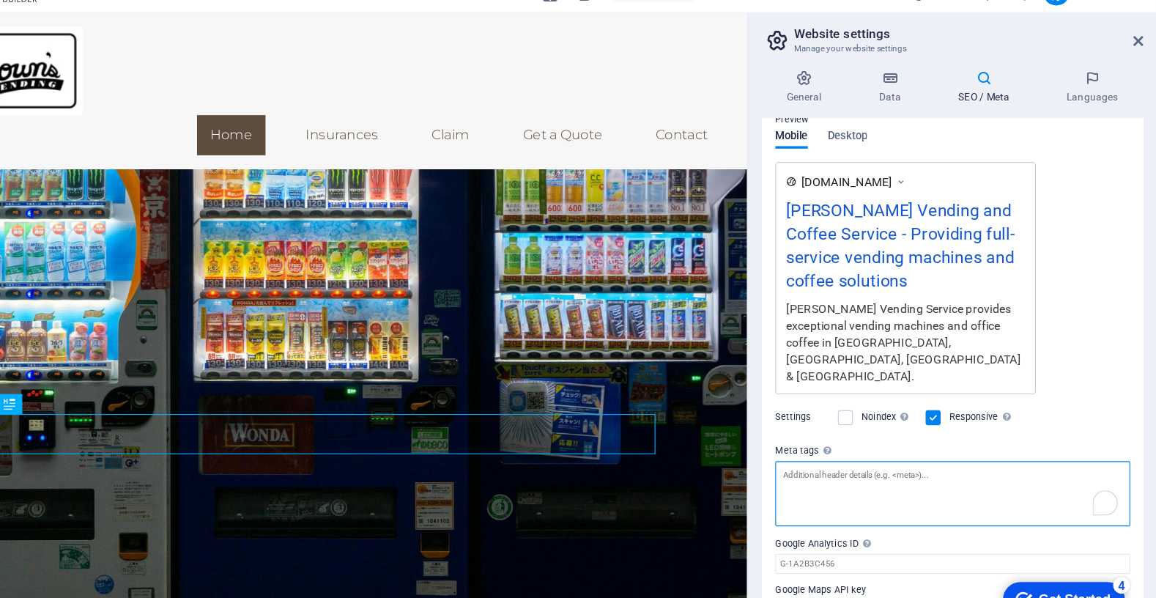
paste textarea "<title>[PERSON_NAME] Vending Service | Vending Machines & Coffee in [GEOGRAPHIC…"
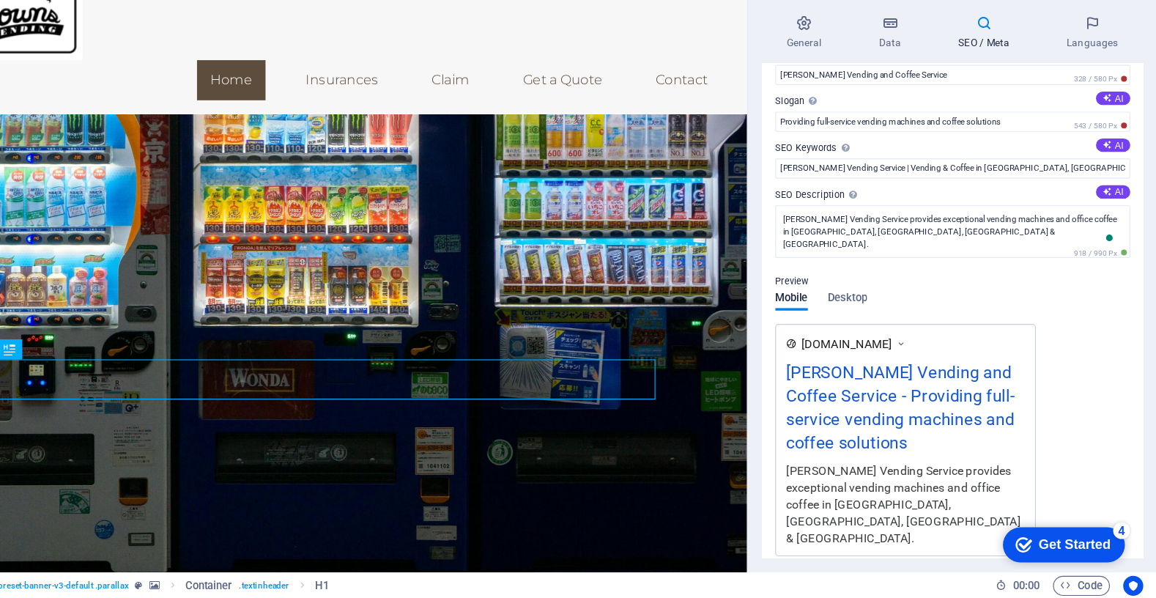
scroll to position [0, 0]
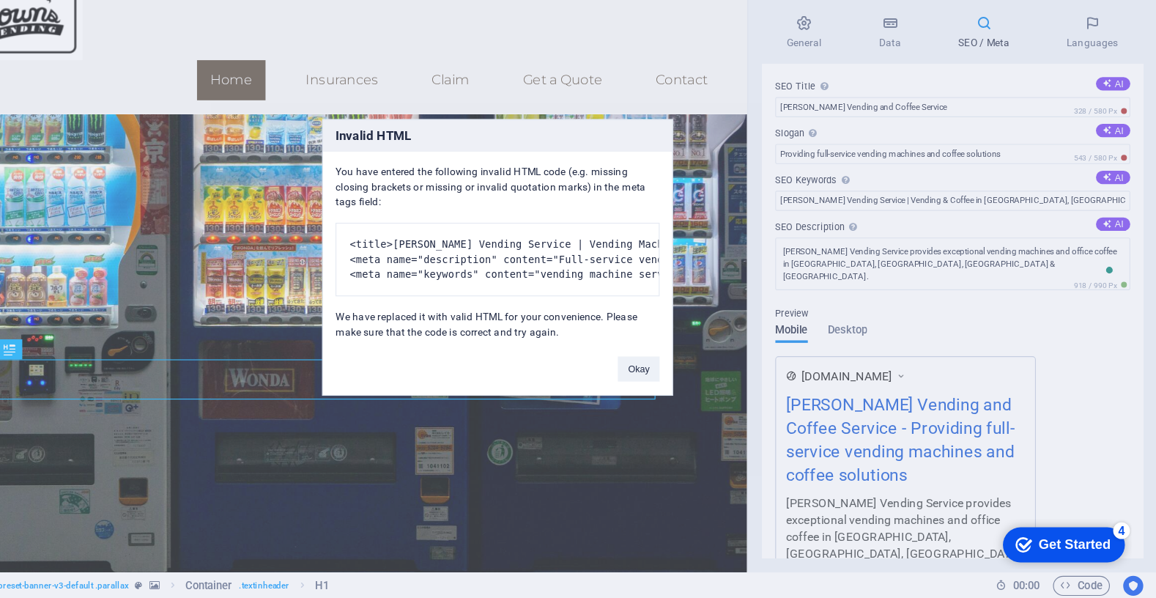
type textarea "<title>[PERSON_NAME] Vending Service | Vending Machines &amp; Coffee in [GEOGRA…"
